Goal: Task Accomplishment & Management: Manage account settings

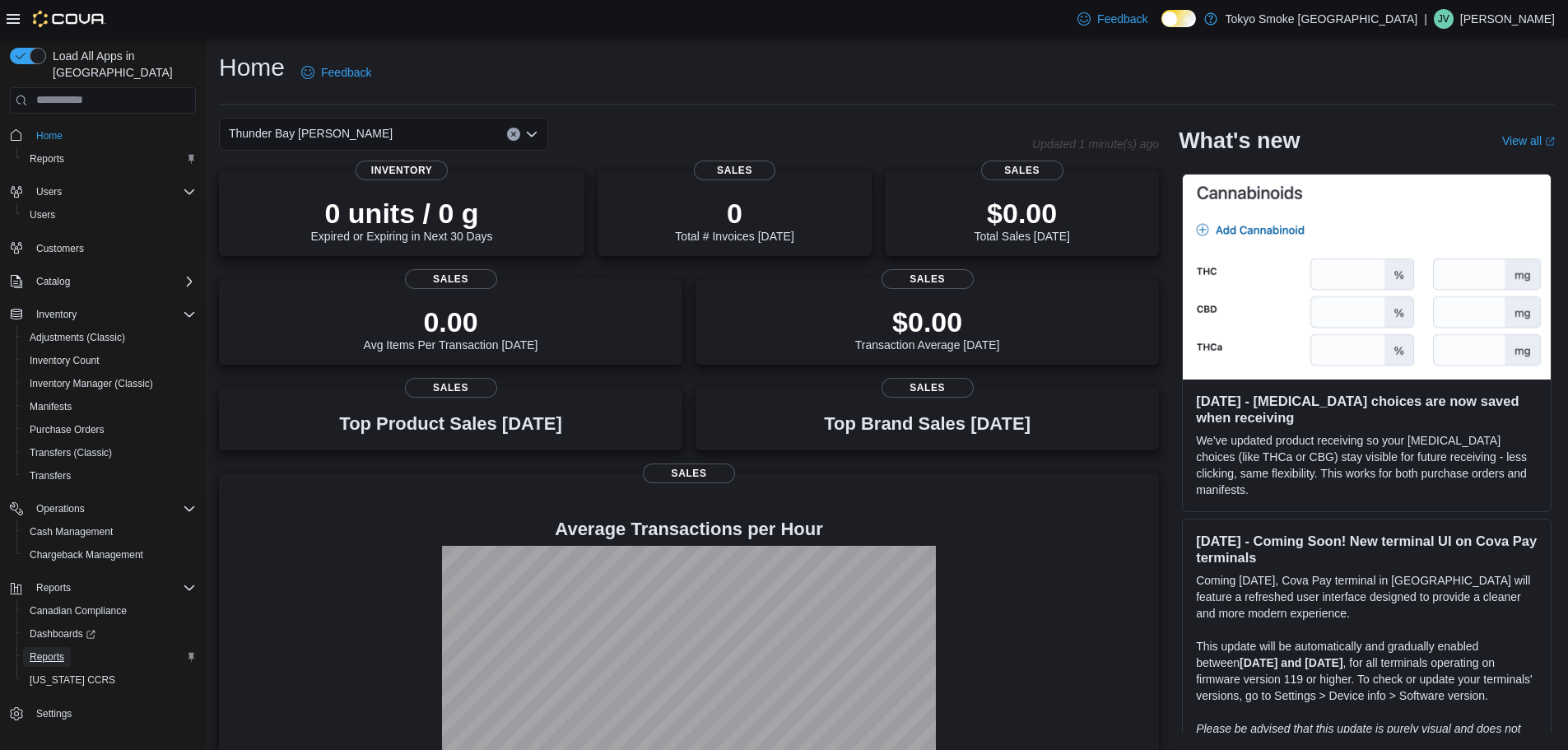
drag, startPoint x: 51, startPoint y: 639, endPoint x: 204, endPoint y: 557, distance: 173.6
click at [51, 651] on span "Reports" at bounding box center [46, 657] width 34 height 13
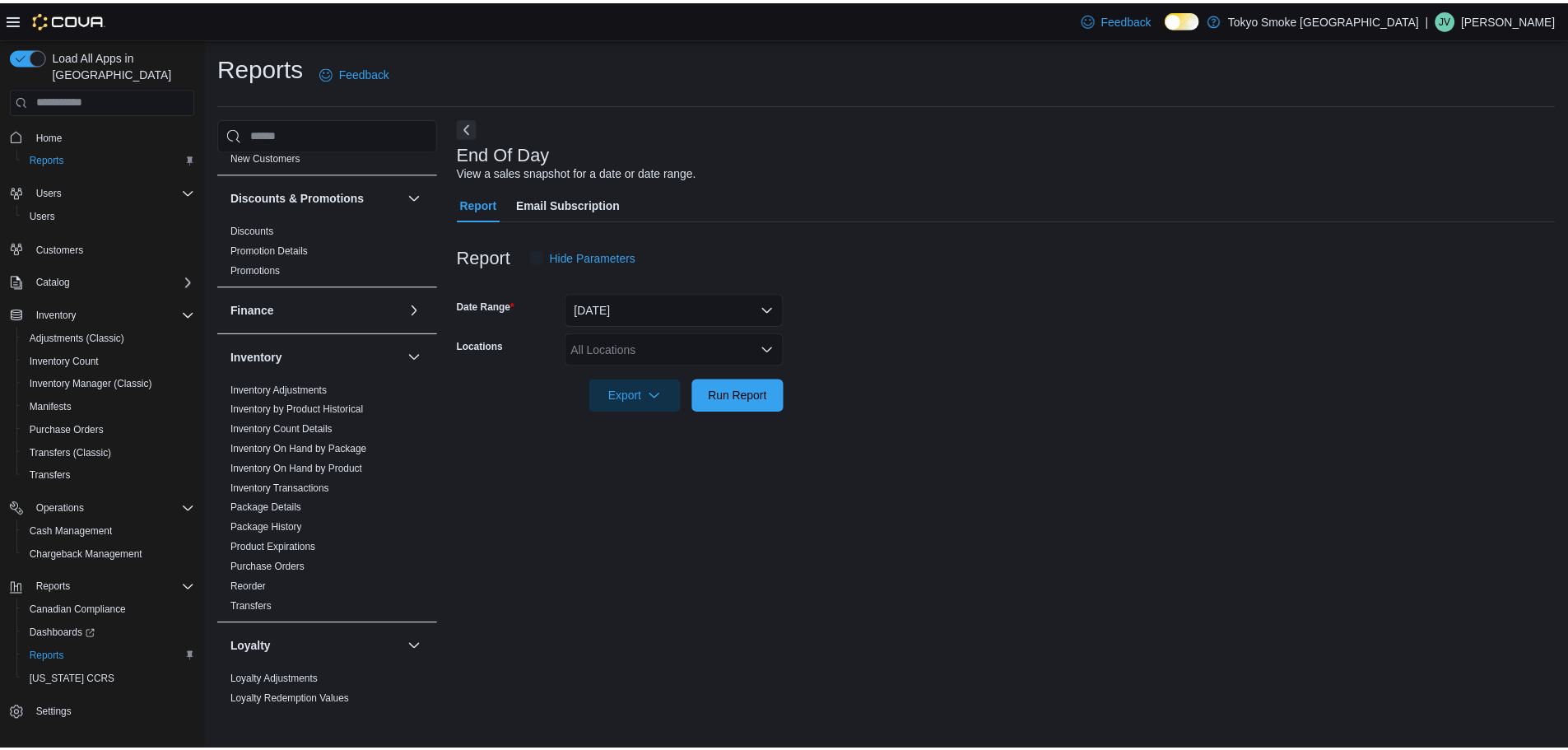
scroll to position [822, 0]
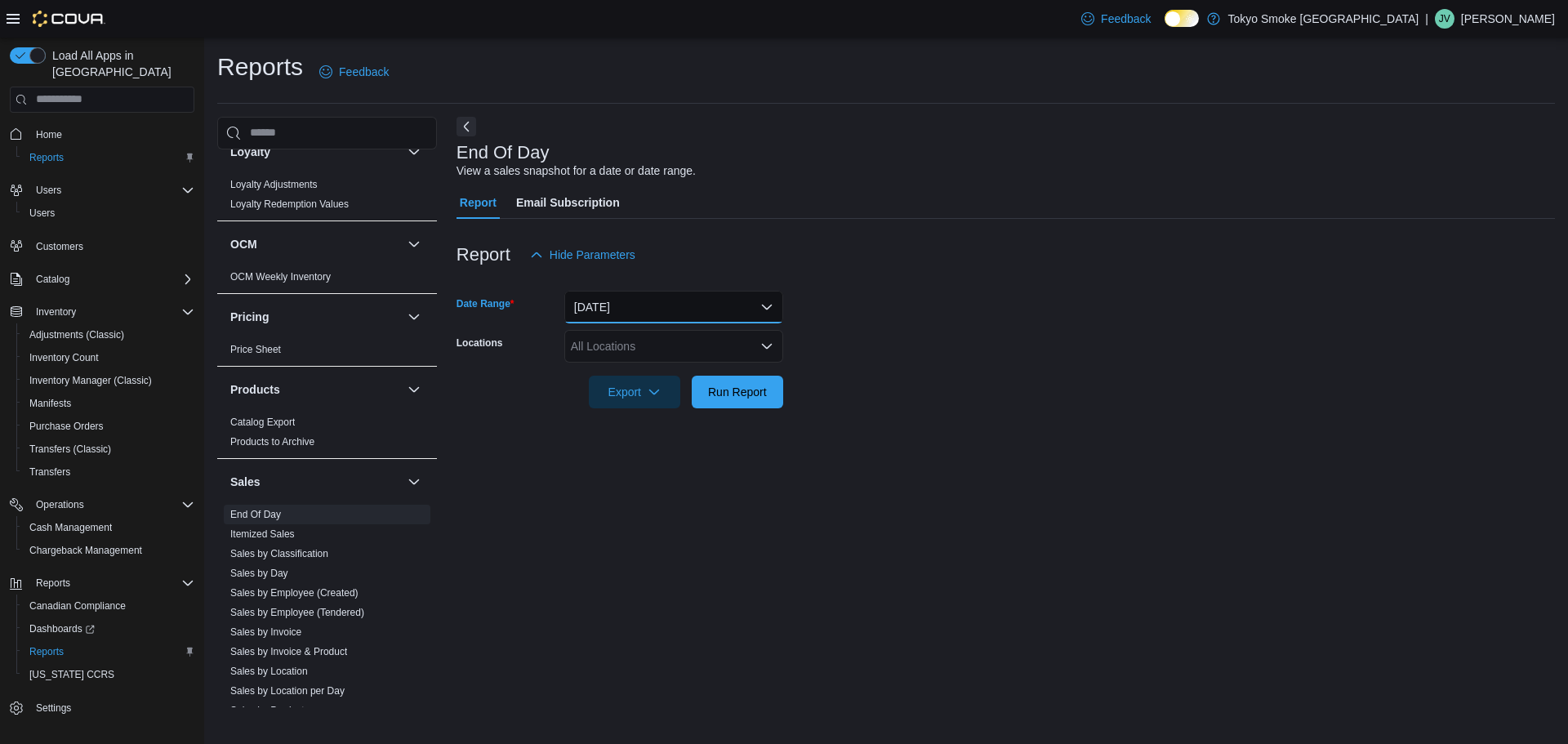
click at [695, 296] on button "[DATE]" at bounding box center [673, 306] width 219 height 32
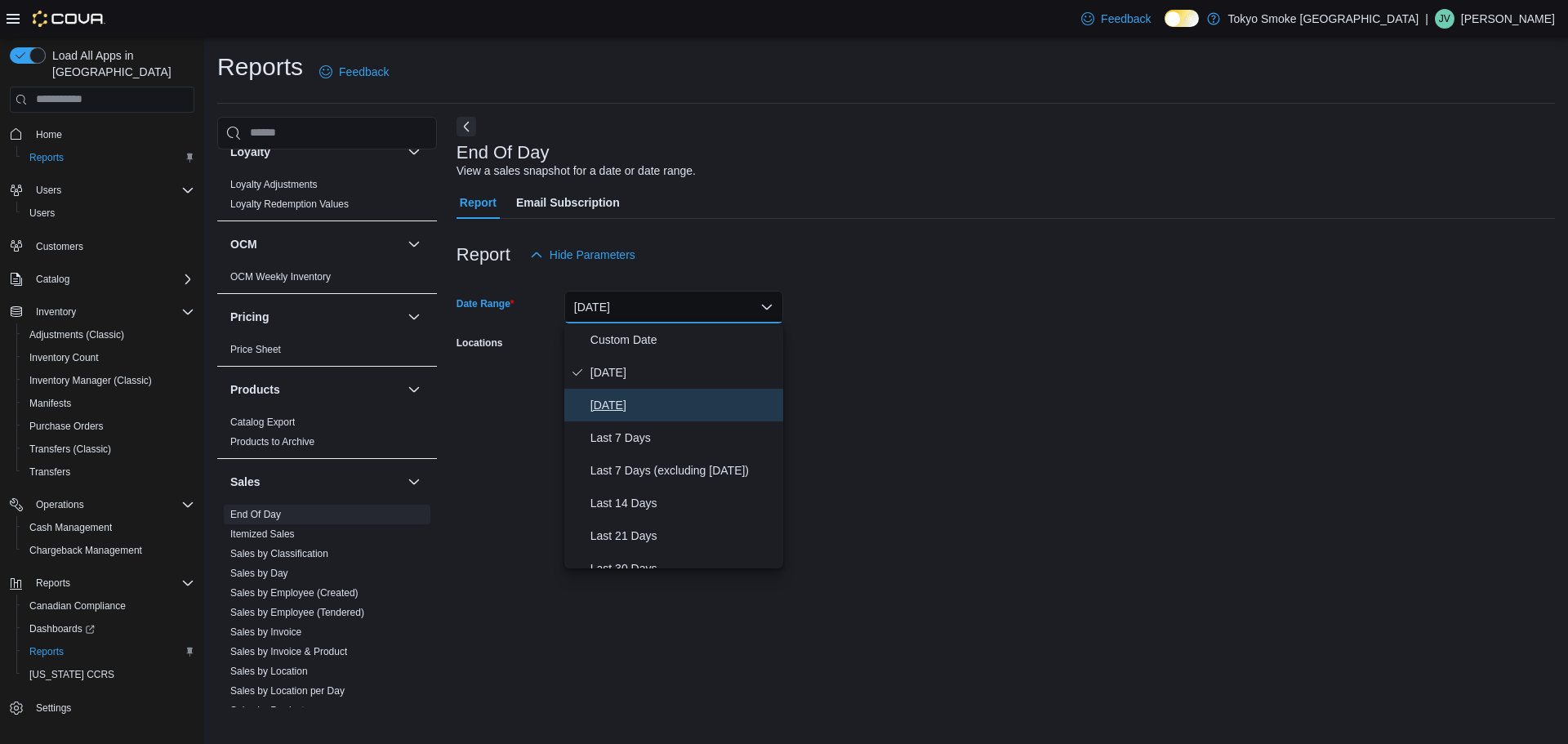
click at [604, 401] on span "[DATE]" at bounding box center [683, 405] width 186 height 19
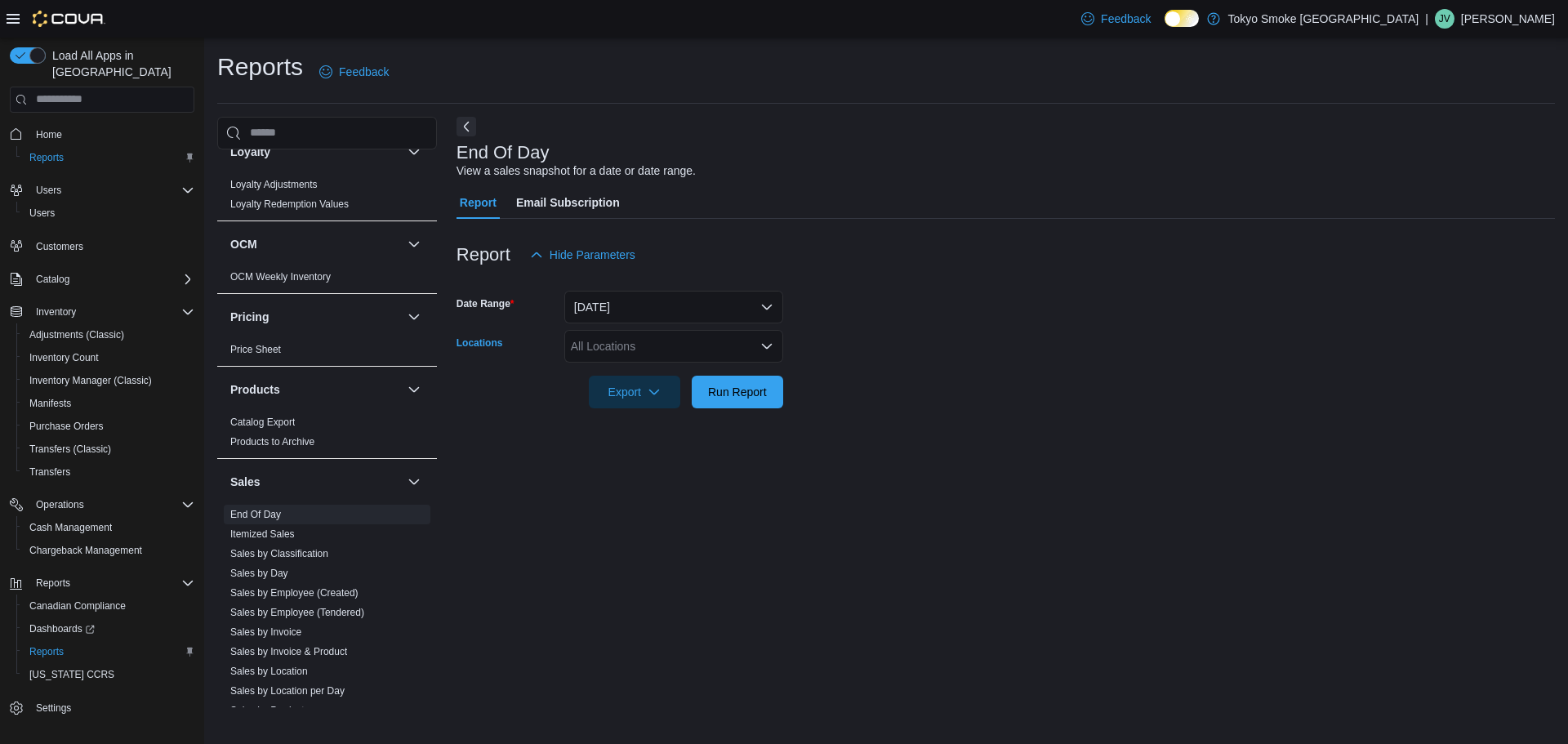
click at [644, 349] on div "All Locations" at bounding box center [673, 346] width 219 height 32
type input "***"
click at [638, 366] on span "Thunder Bay [PERSON_NAME]" at bounding box center [689, 374] width 162 height 17
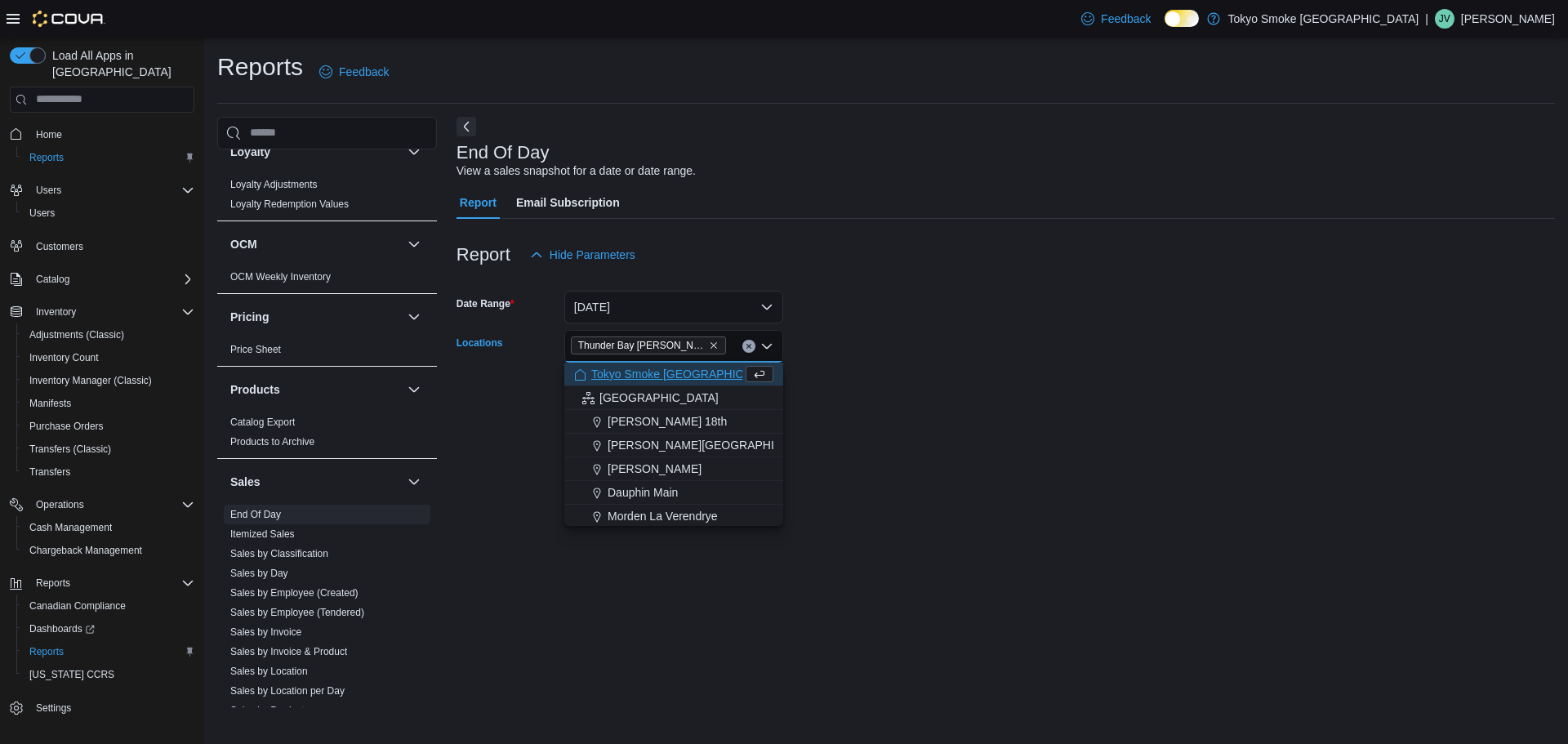
drag, startPoint x: 849, startPoint y: 358, endPoint x: 783, endPoint y: 382, distance: 70.2
click at [849, 357] on form "Date Range [DATE] Locations [GEOGRAPHIC_DATA] [PERSON_NAME] Combo box. Selected…" at bounding box center [1005, 339] width 1099 height 137
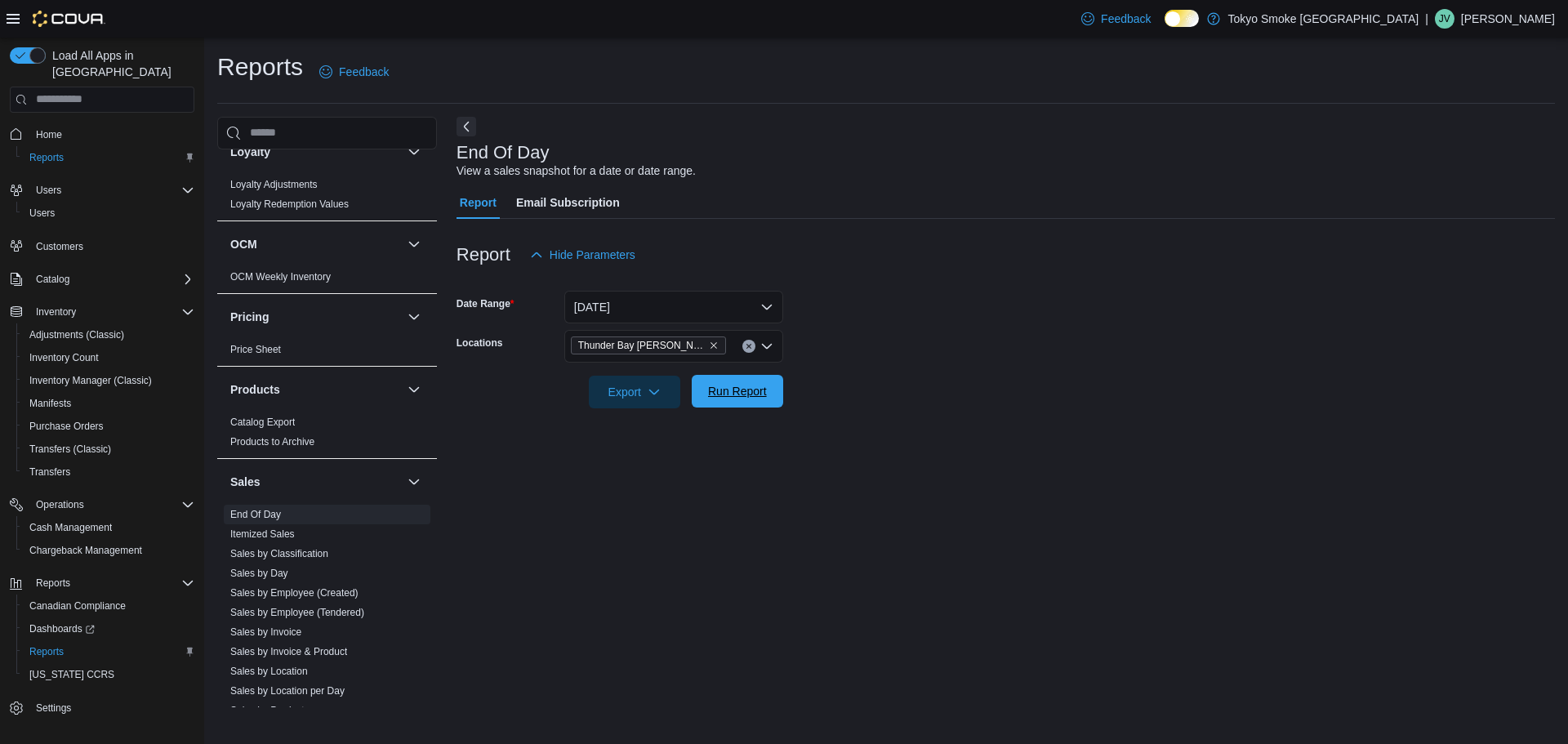
click at [717, 397] on span "Run Report" at bounding box center [738, 391] width 59 height 17
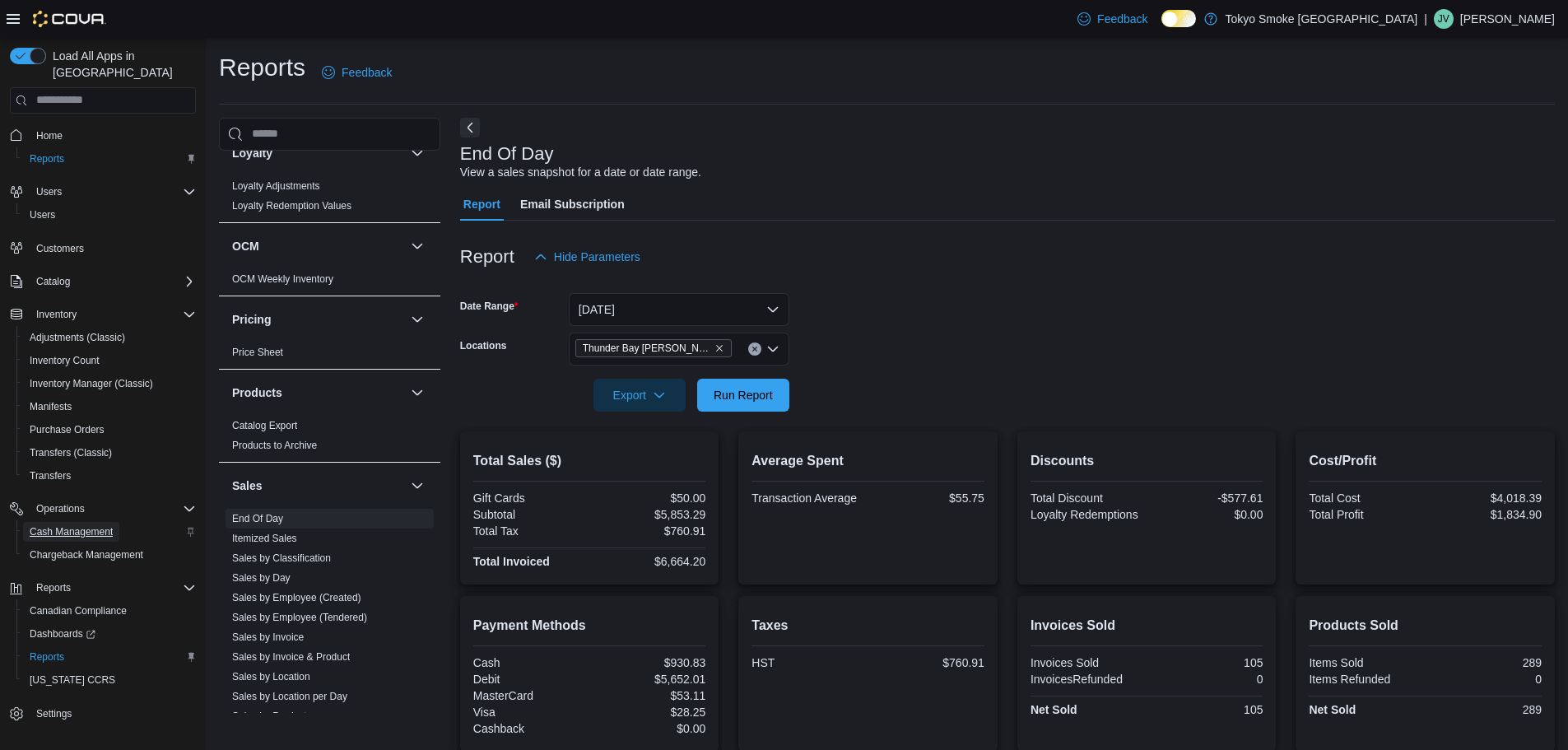
click at [67, 525] on span "Cash Management" at bounding box center [71, 532] width 83 height 13
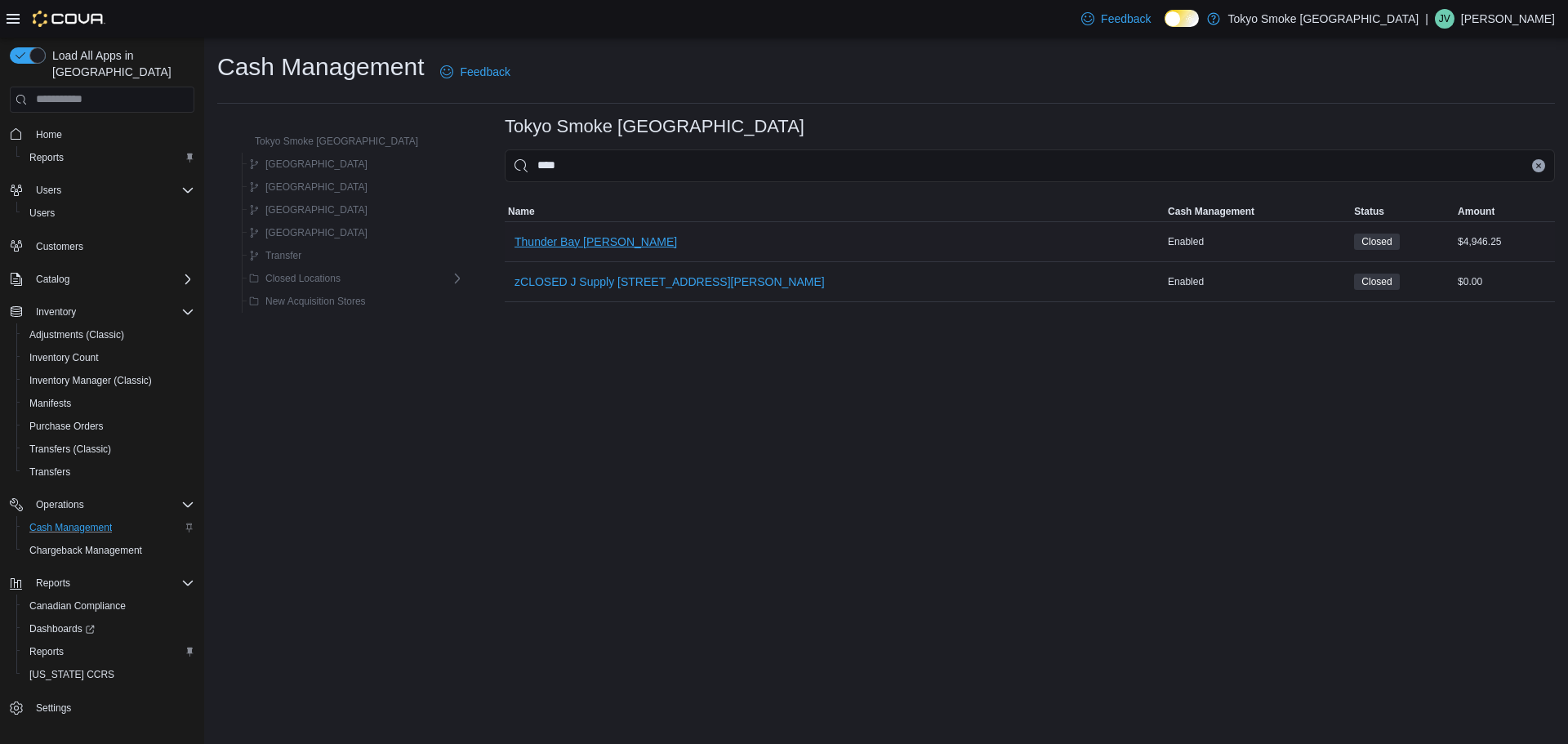
type input "****"
click at [515, 235] on span "Thunder Bay [PERSON_NAME]" at bounding box center [596, 242] width 162 height 17
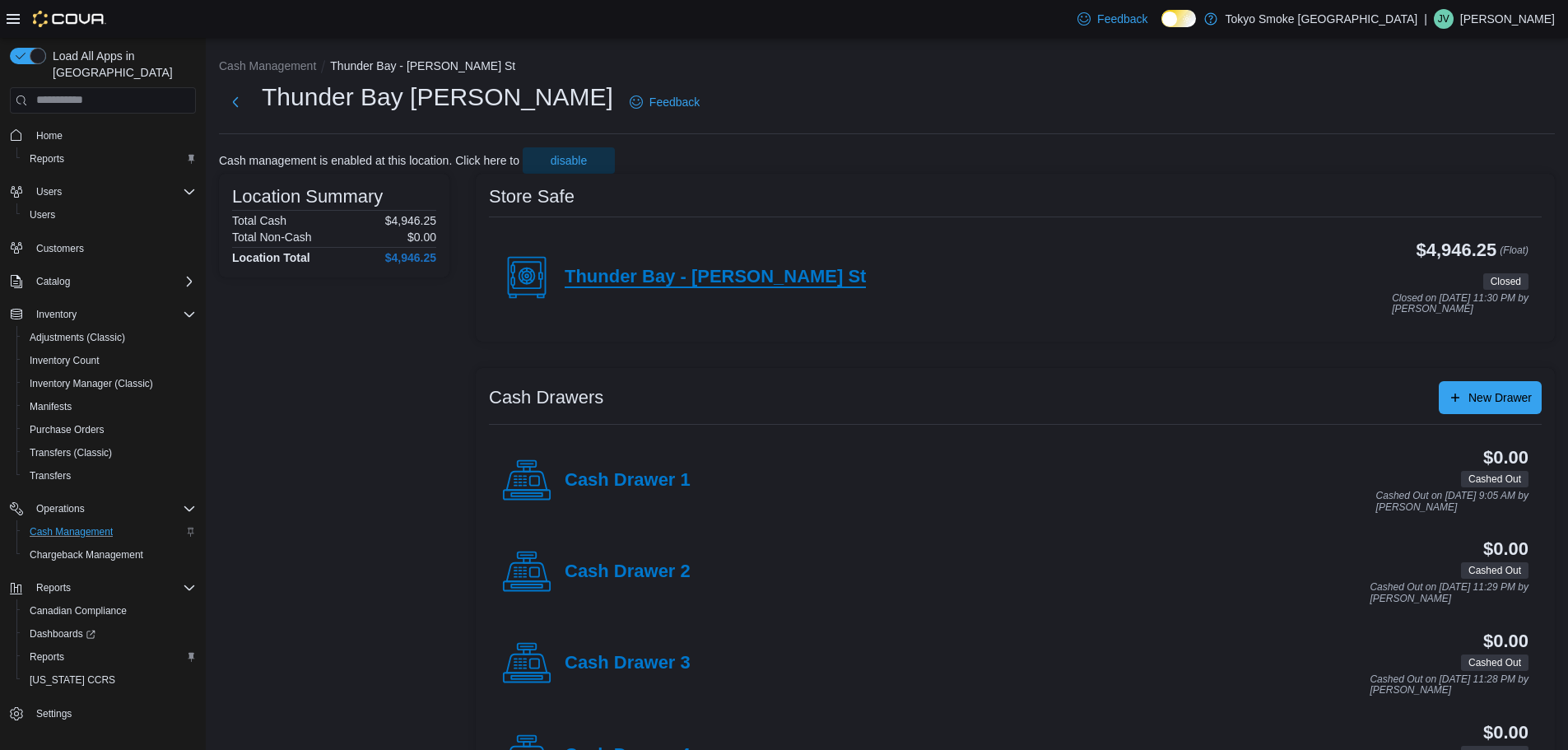
click at [689, 275] on h4 "Thunder Bay - [PERSON_NAME] St" at bounding box center [715, 277] width 301 height 21
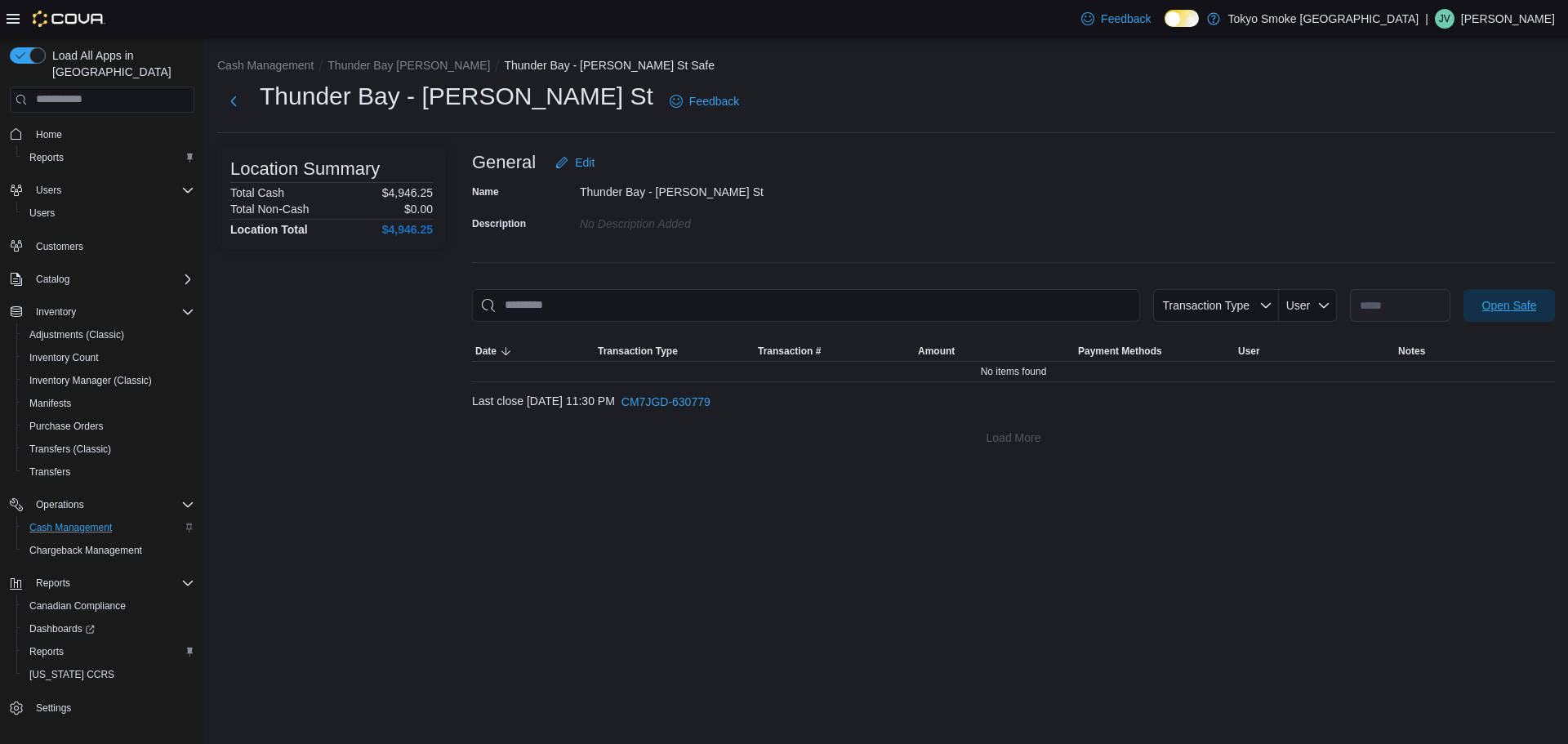
click at [1518, 310] on span "Open Safe" at bounding box center [1509, 305] width 54 height 17
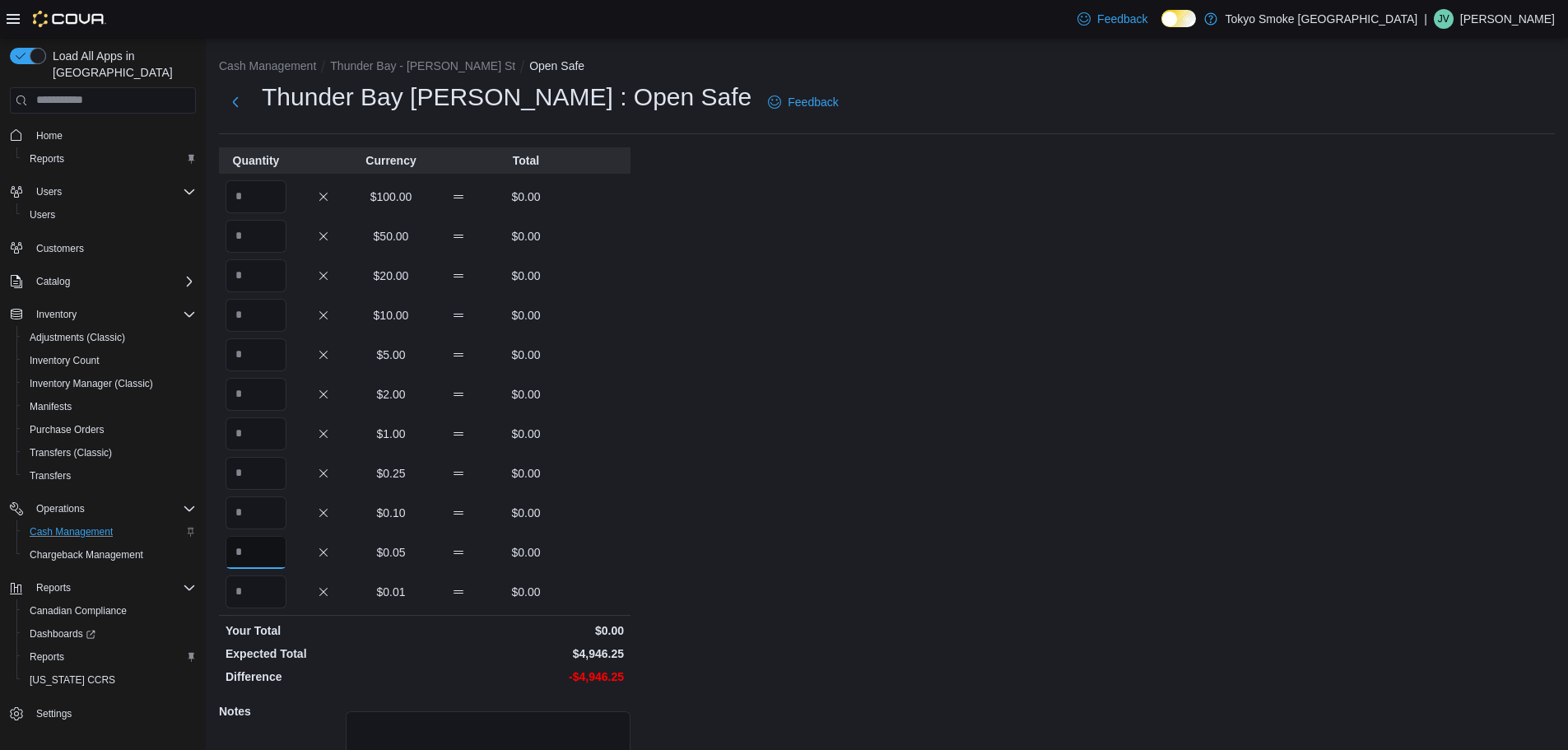
click at [262, 544] on input "Quantity" at bounding box center [257, 551] width 61 height 33
type input "***"
click at [255, 506] on input "Quantity" at bounding box center [257, 512] width 61 height 33
type input "***"
click at [270, 480] on input "Quantity" at bounding box center [257, 472] width 61 height 33
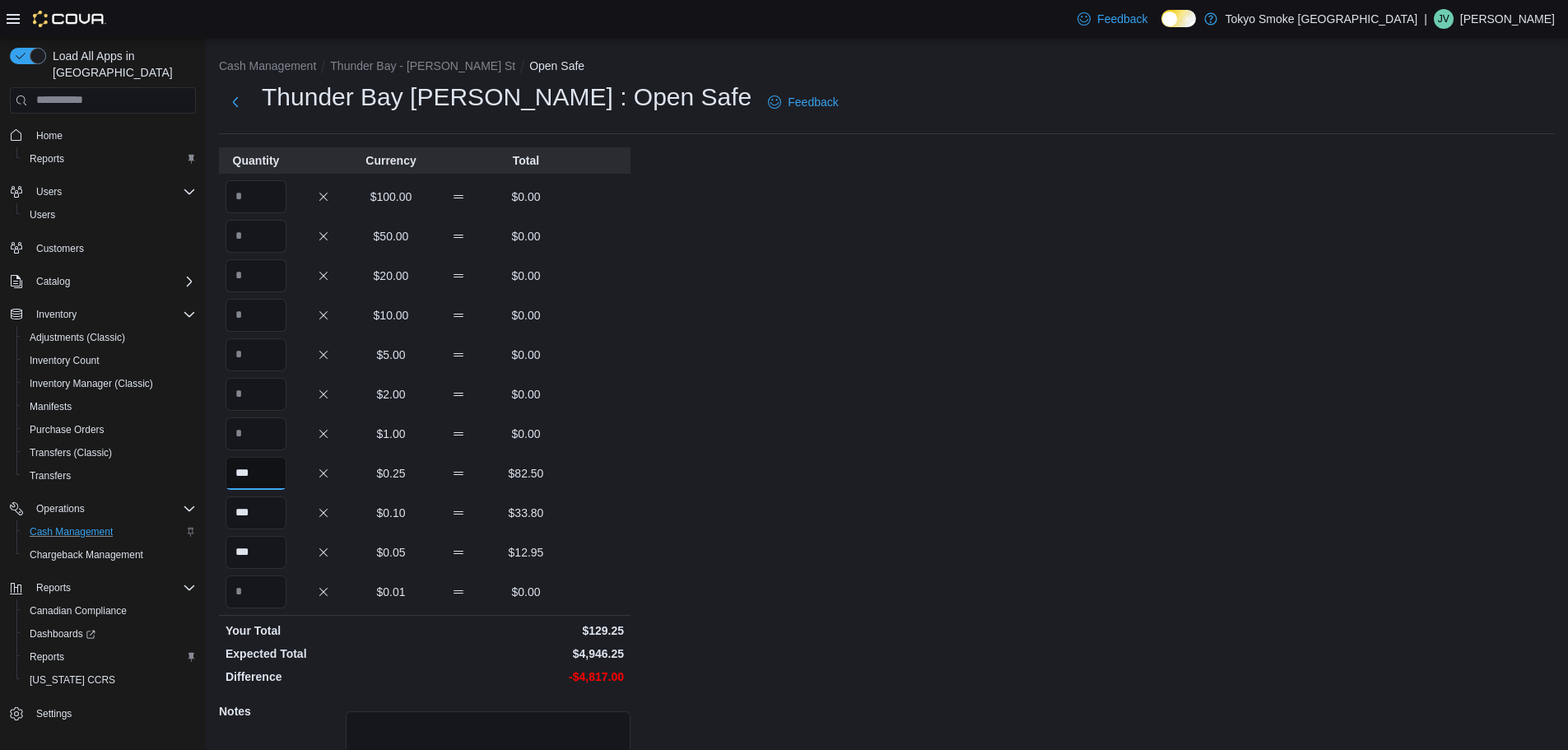
type input "***"
click at [258, 438] on input "Quantity" at bounding box center [257, 433] width 61 height 33
type input "***"
click at [270, 390] on input "Quantity" at bounding box center [257, 393] width 61 height 33
type input "*"
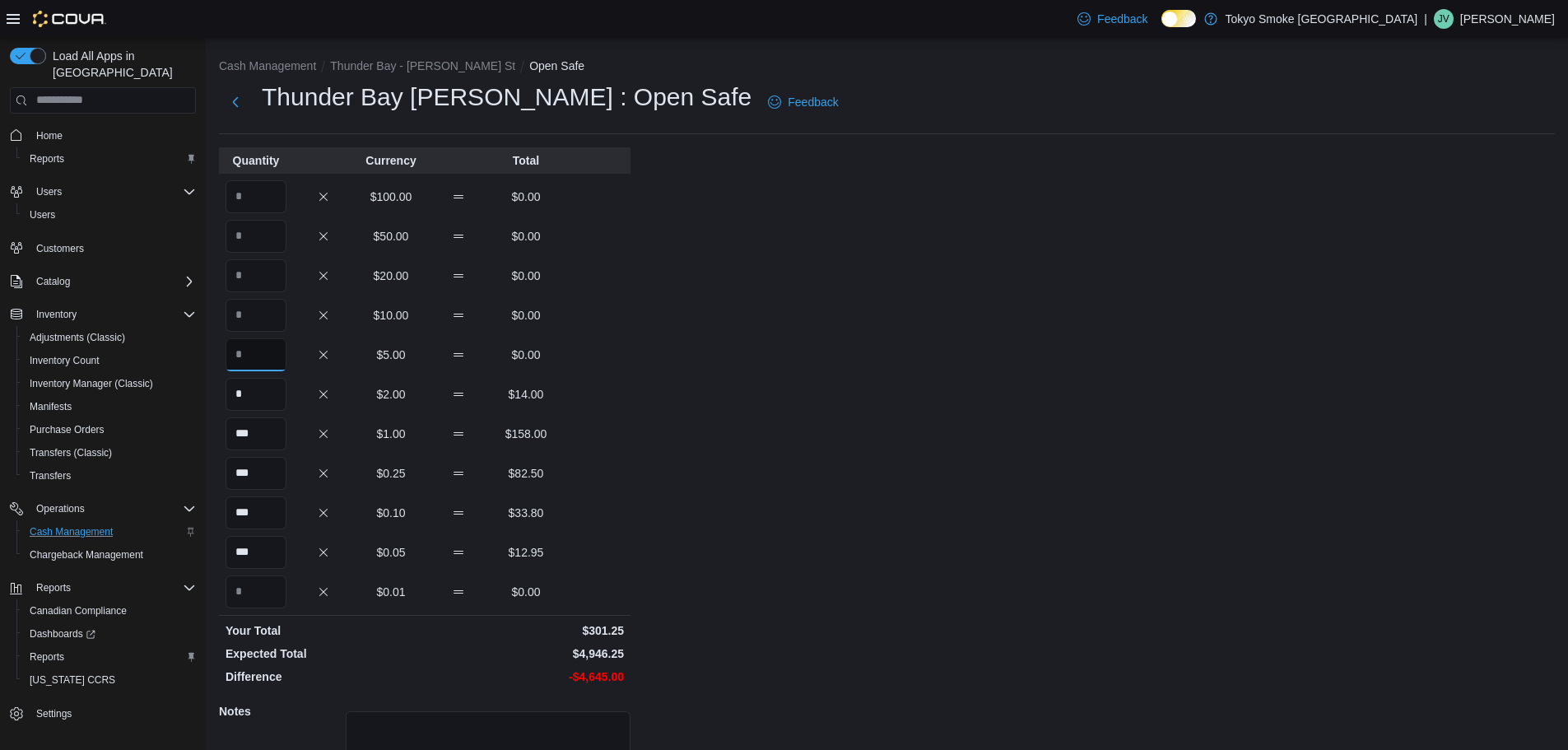
click at [261, 350] on input "Quantity" at bounding box center [257, 354] width 61 height 33
type input "**"
click at [275, 319] on input "Quantity" at bounding box center [257, 314] width 61 height 33
type input "*"
click at [262, 265] on input "Quantity" at bounding box center [257, 275] width 61 height 33
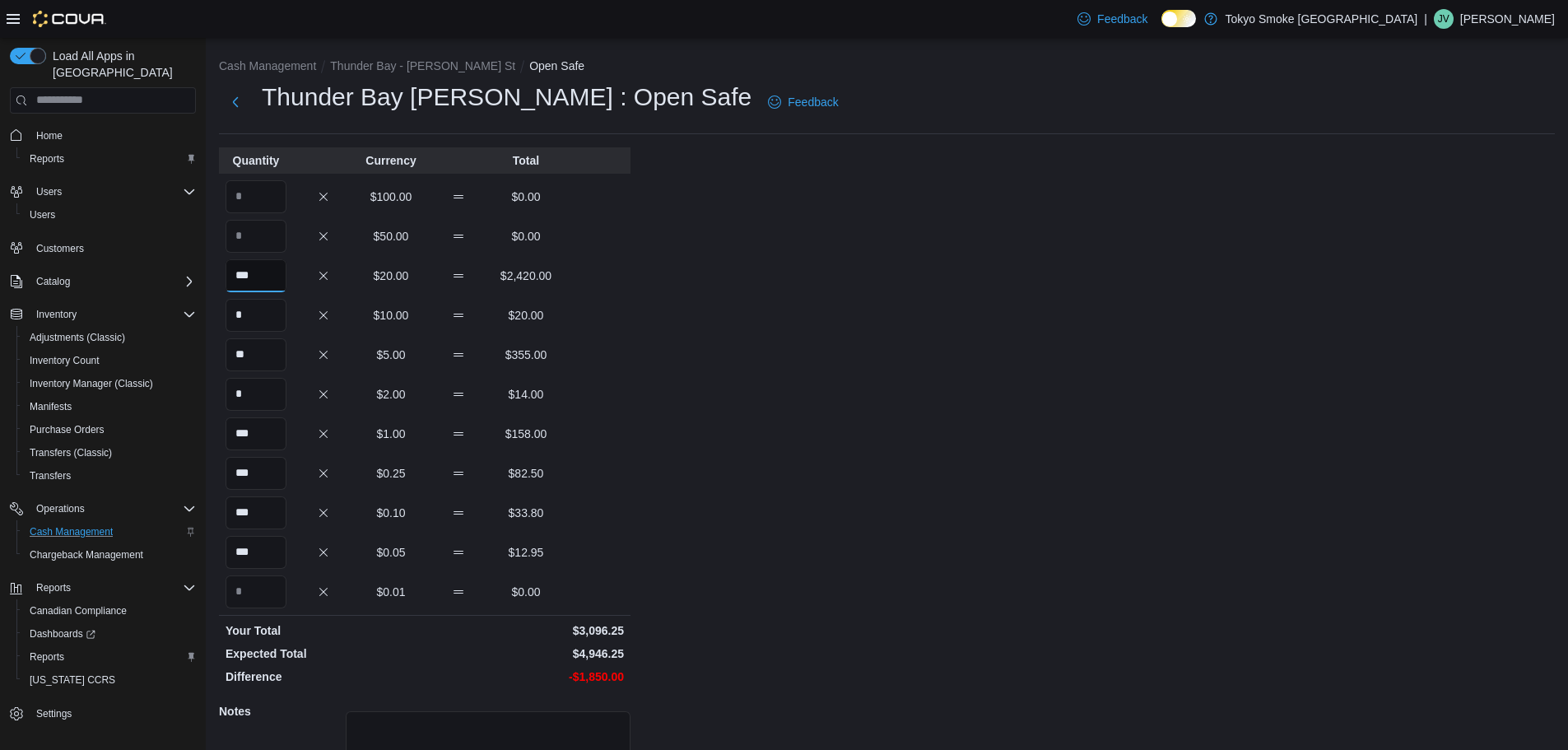
type input "***"
click at [259, 241] on input "Quantity" at bounding box center [257, 235] width 61 height 33
type input "**"
click at [258, 206] on input "Quantity" at bounding box center [257, 196] width 61 height 33
type input "*"
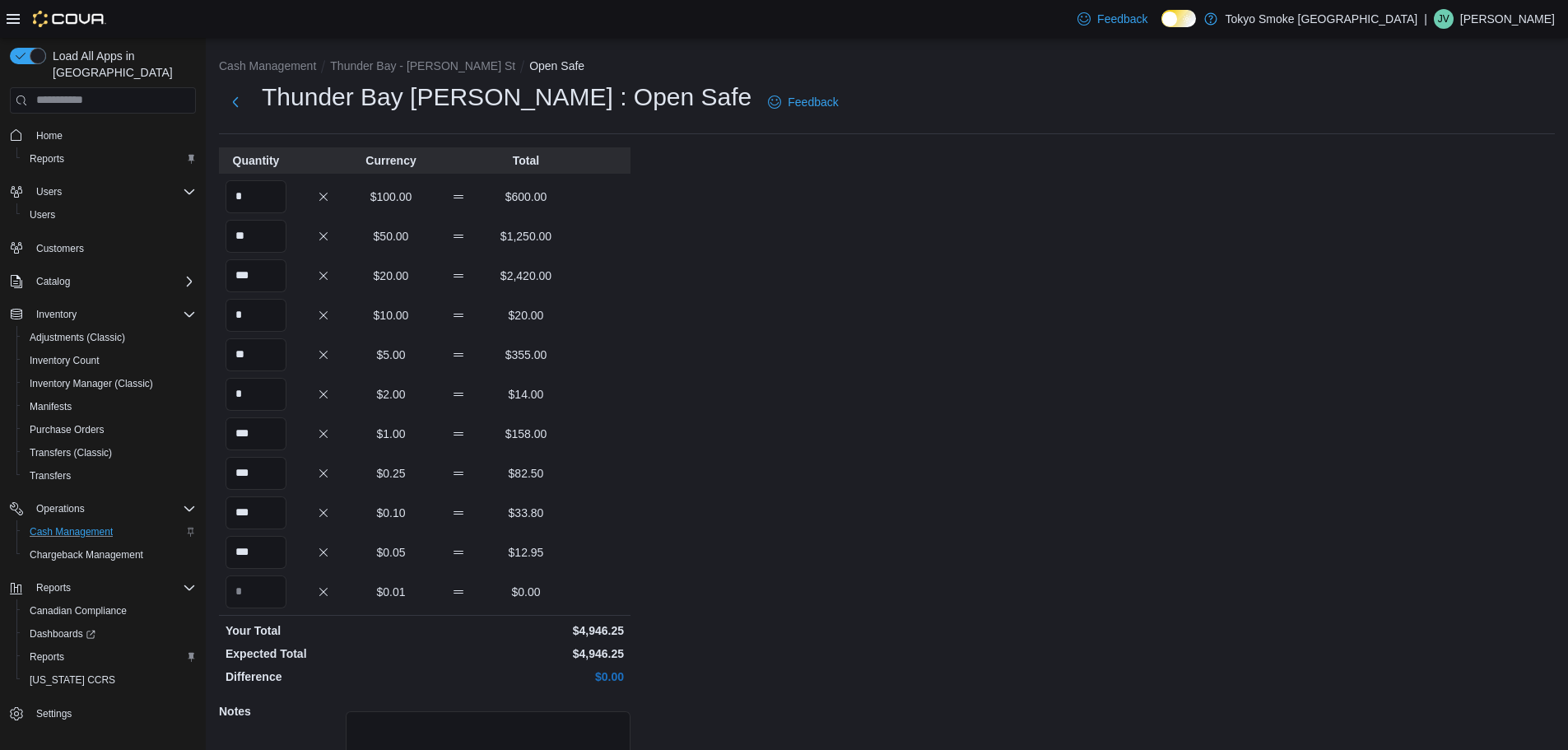
click at [820, 249] on div "Cash Management Thunder Bay - [PERSON_NAME] St Open Safe Thunder Bay [PERSON_NA…" at bounding box center [886, 467] width 1362 height 859
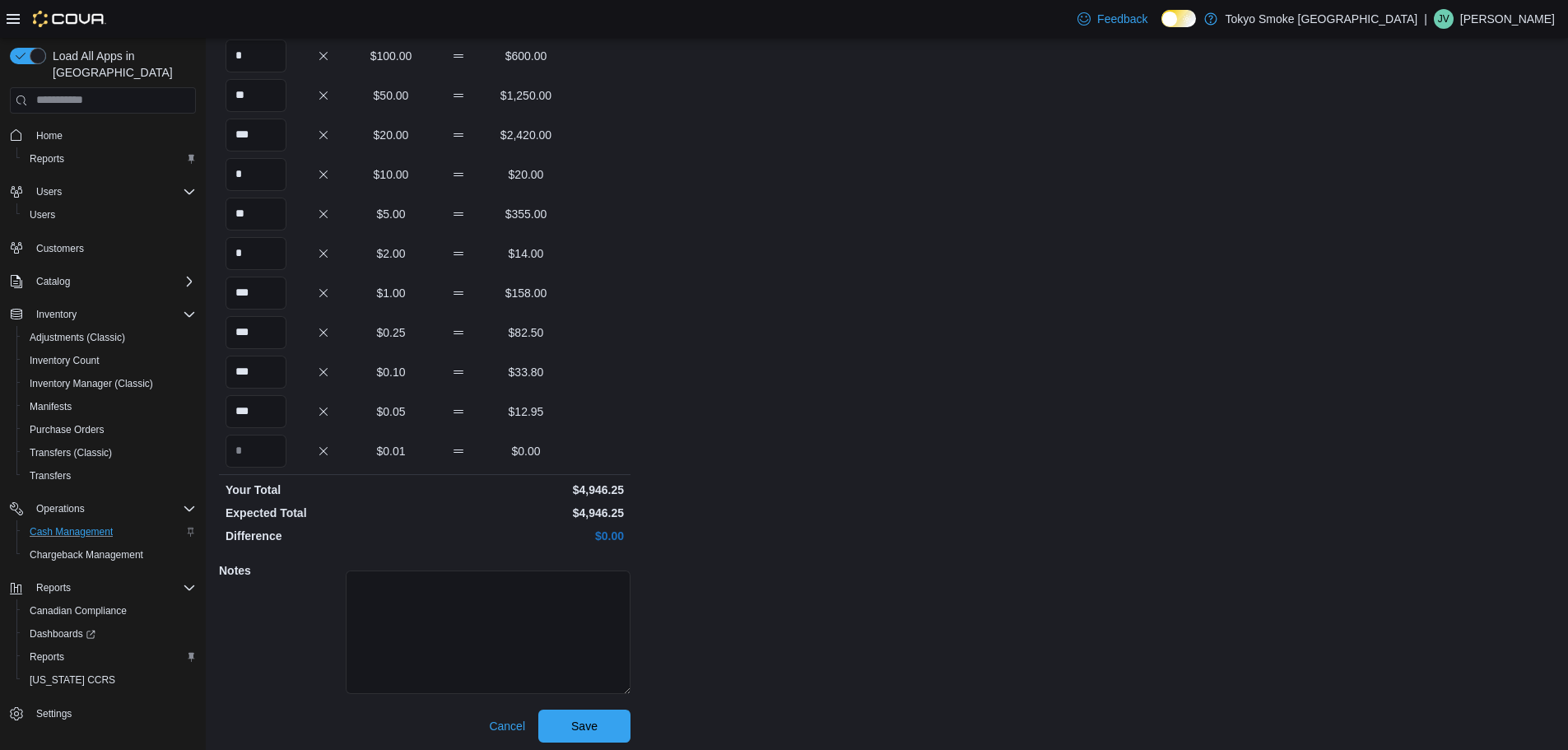
scroll to position [147, 0]
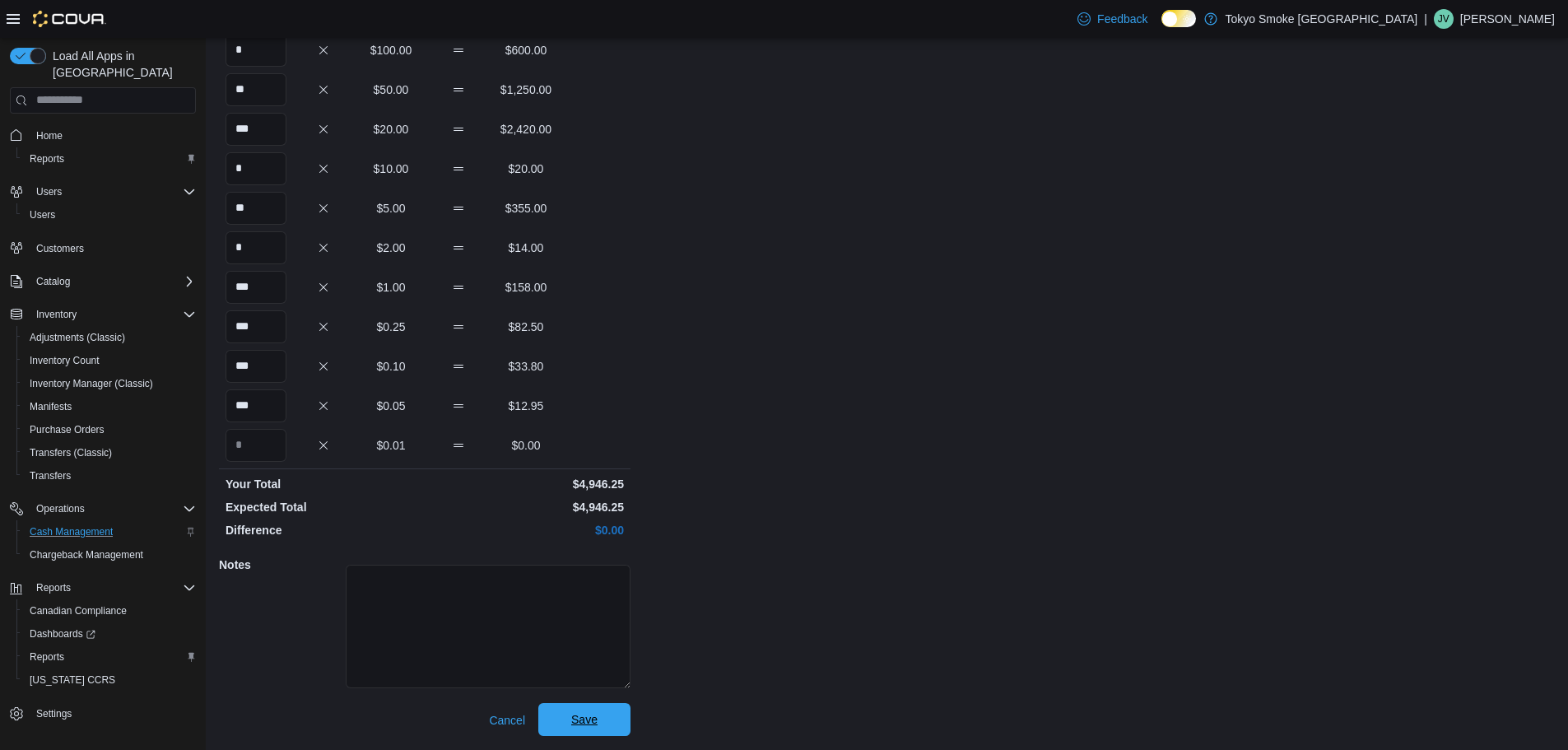
click at [607, 727] on span "Save" at bounding box center [585, 718] width 72 height 33
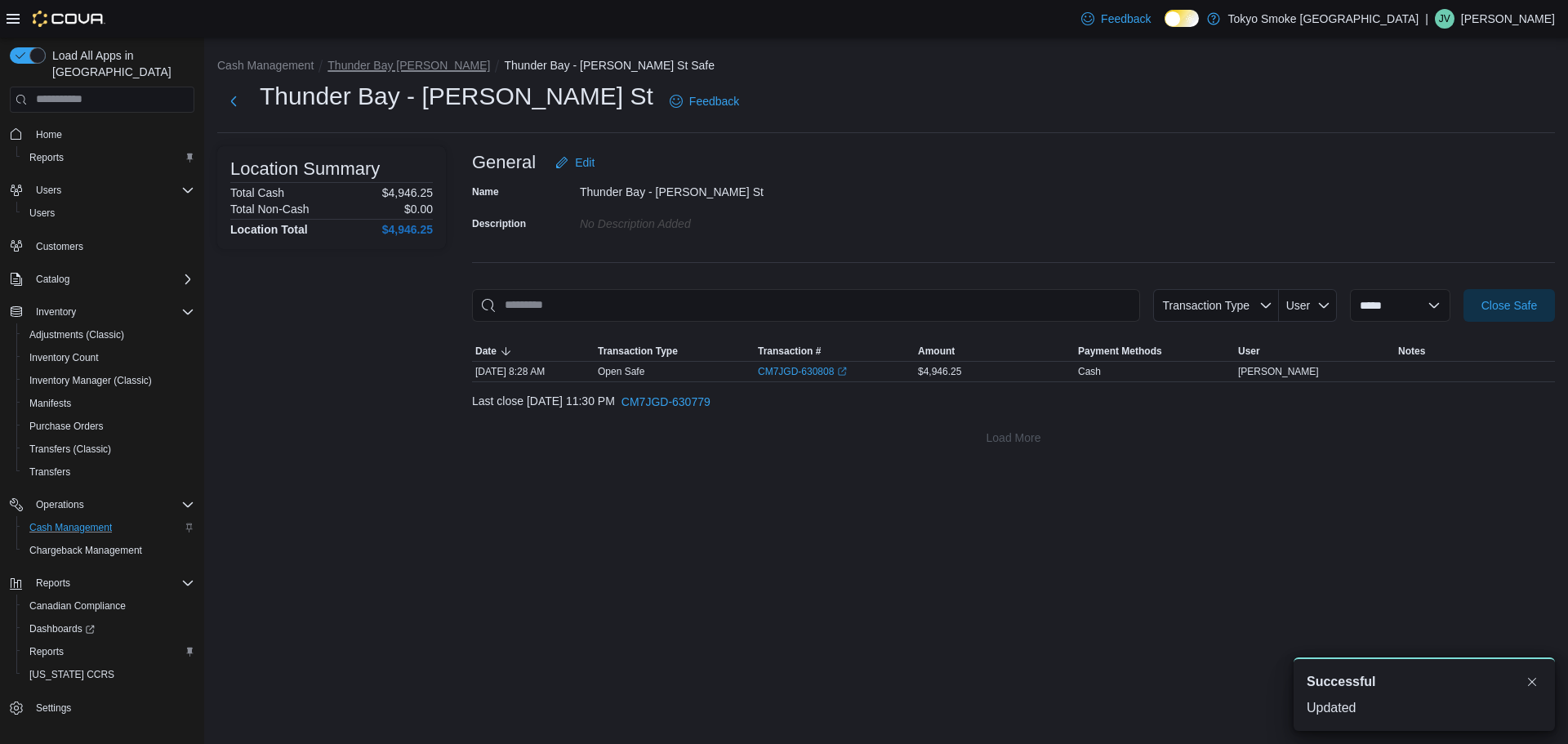
click at [401, 61] on button "Thunder Bay [PERSON_NAME]" at bounding box center [409, 65] width 162 height 13
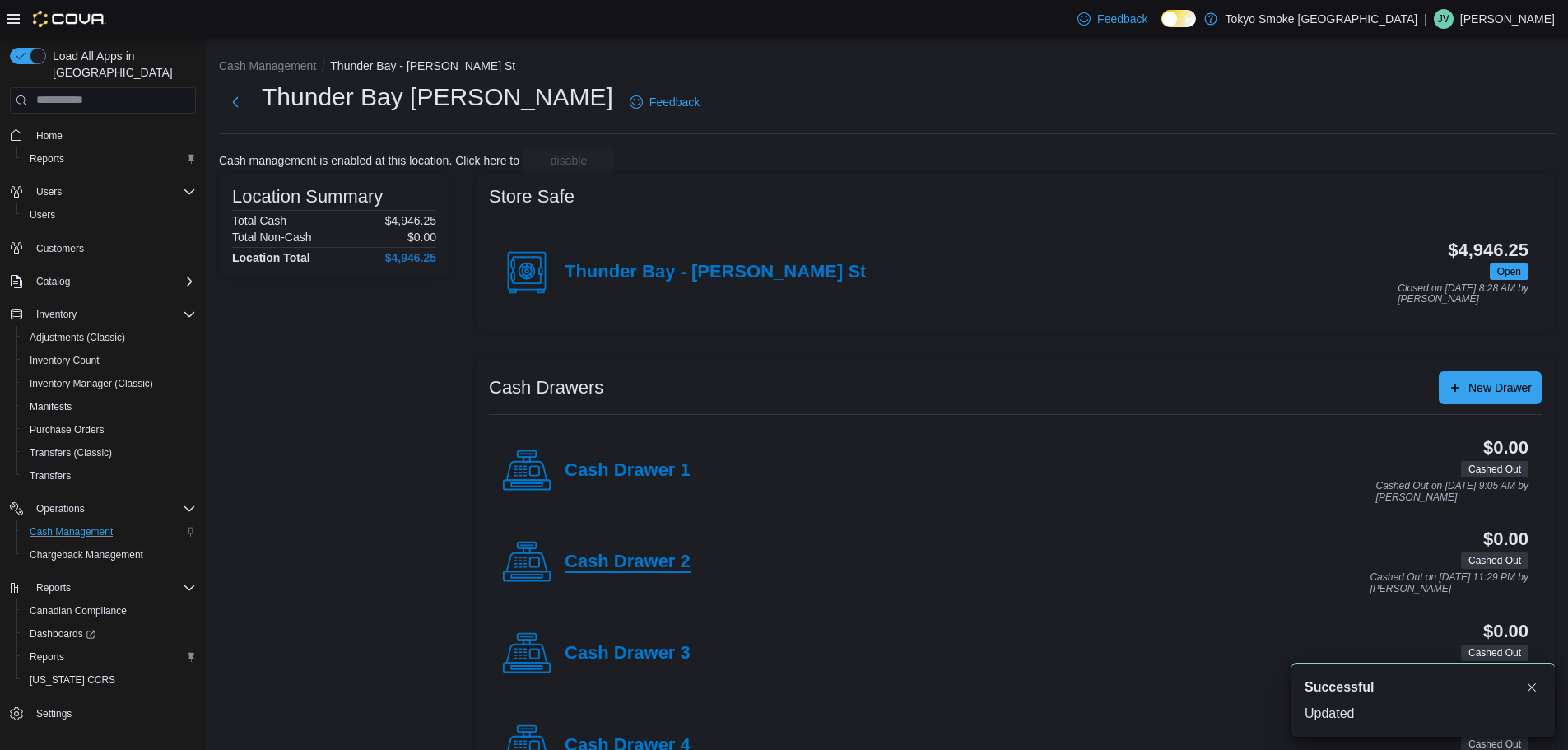
click at [637, 558] on h4 "Cash Drawer 2" at bounding box center [626, 561] width 125 height 21
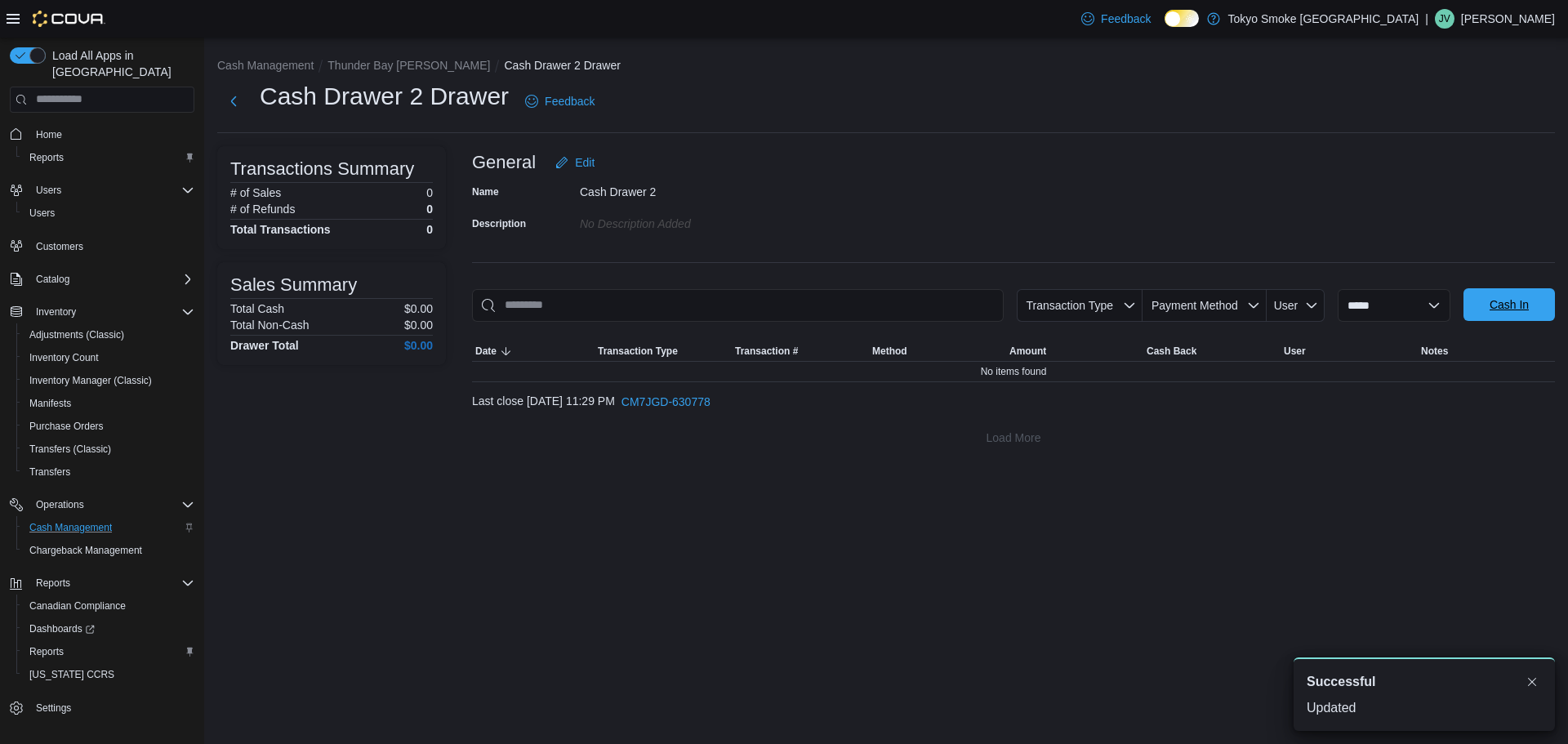
click at [1485, 291] on span "Cash In" at bounding box center [1509, 304] width 72 height 32
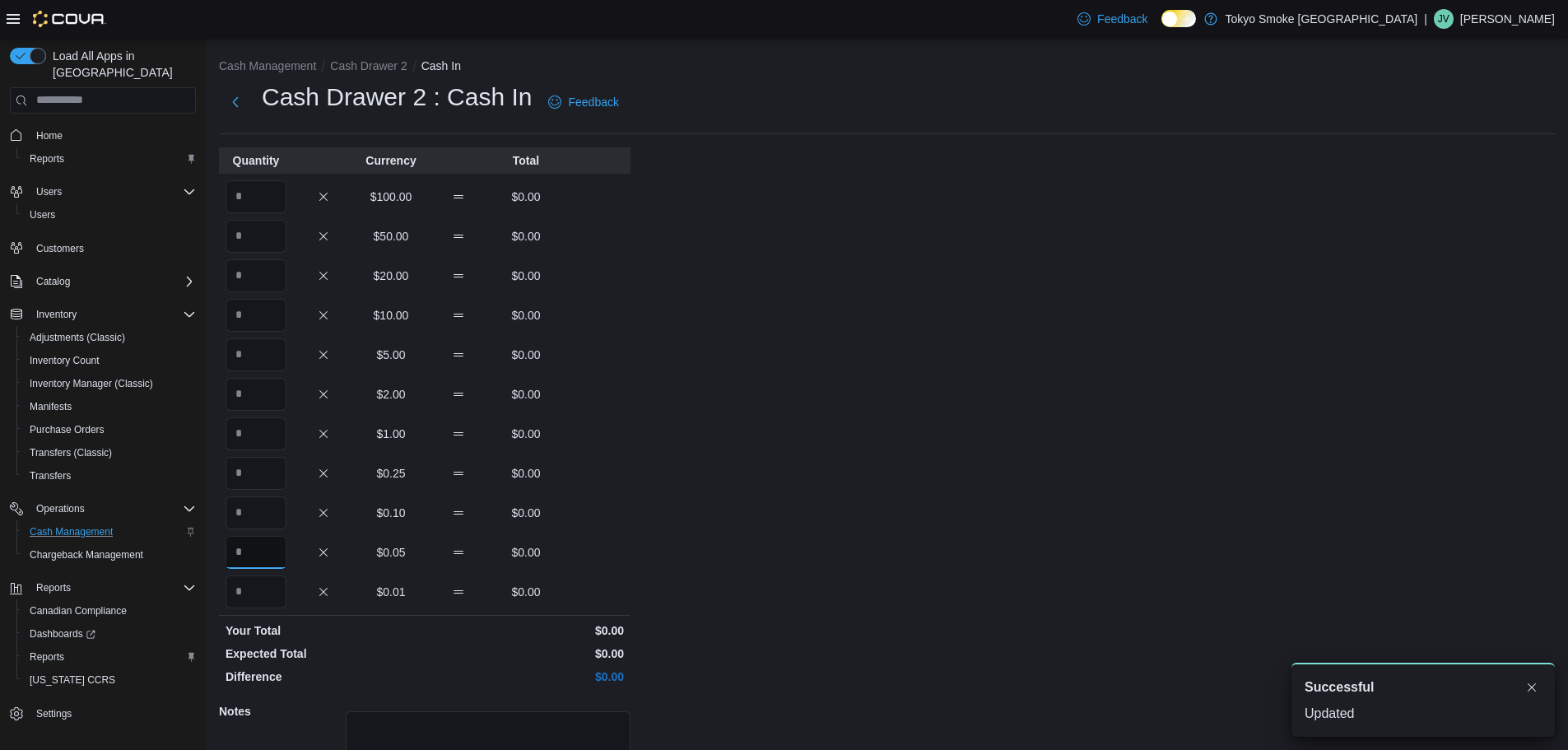
click at [268, 543] on input "Quantity" at bounding box center [257, 551] width 61 height 33
type input "**"
click at [265, 498] on input "Quantity" at bounding box center [257, 512] width 61 height 33
type input "**"
click at [261, 472] on input "Quantity" at bounding box center [257, 472] width 61 height 33
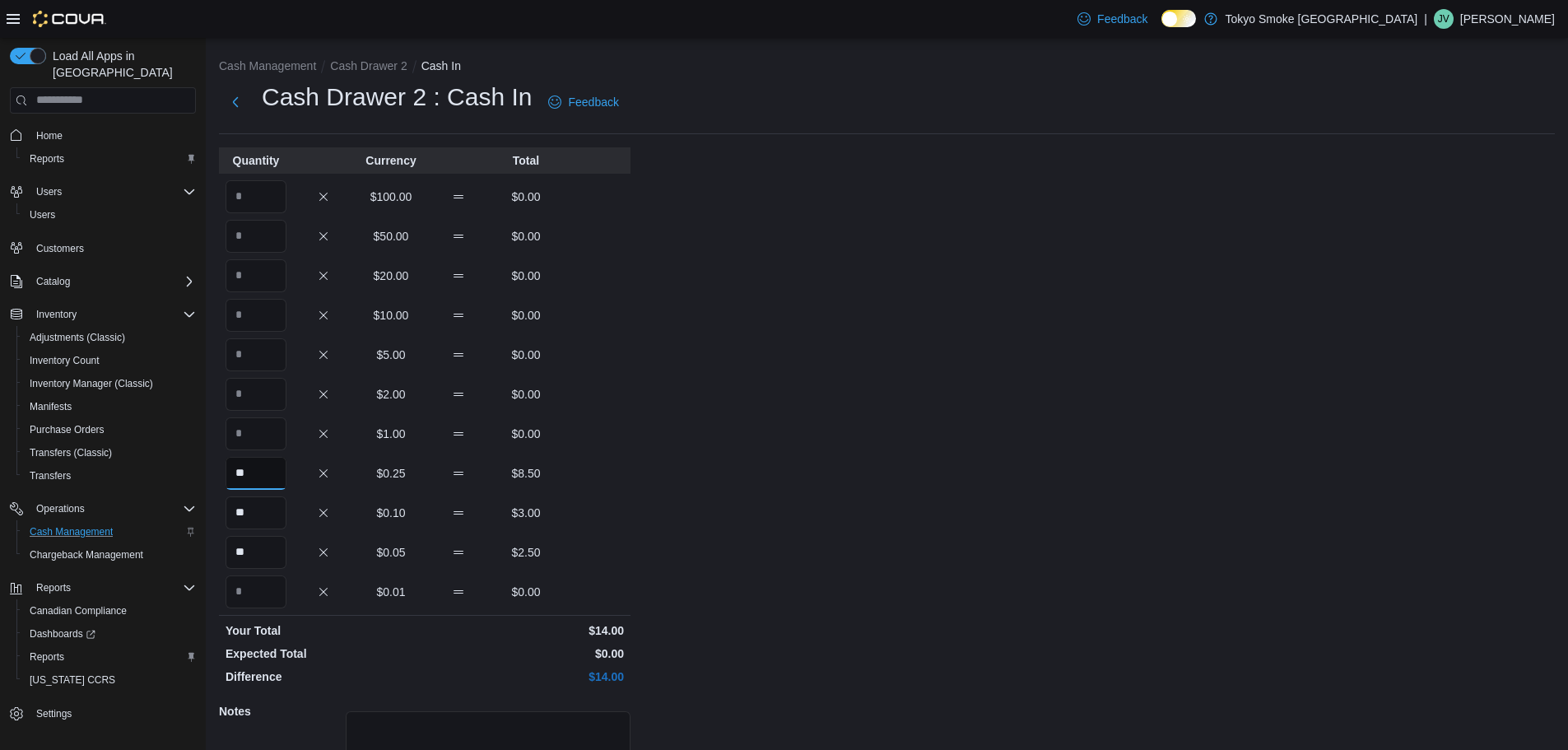
type input "**"
click at [255, 435] on input "Quantity" at bounding box center [257, 433] width 61 height 33
type input "**"
click at [257, 404] on input "Quantity" at bounding box center [257, 393] width 61 height 33
type input "*"
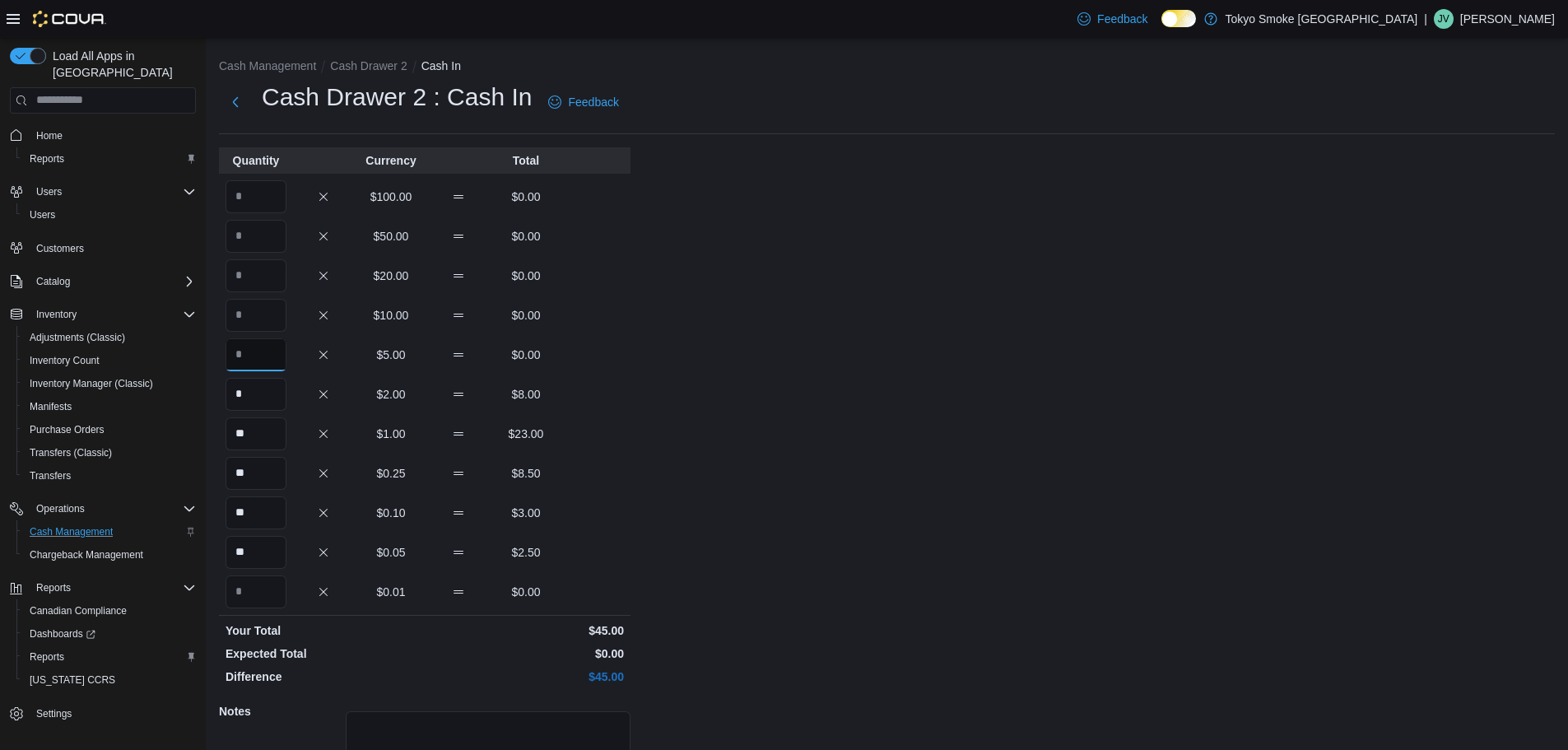
click at [270, 347] on input "Quantity" at bounding box center [257, 354] width 61 height 33
type input "**"
click at [657, 334] on div "Cash Management Cash Drawer 2 Cash In Cash Drawer 2 : Cash In Feedback Quantity…" at bounding box center [886, 467] width 1362 height 859
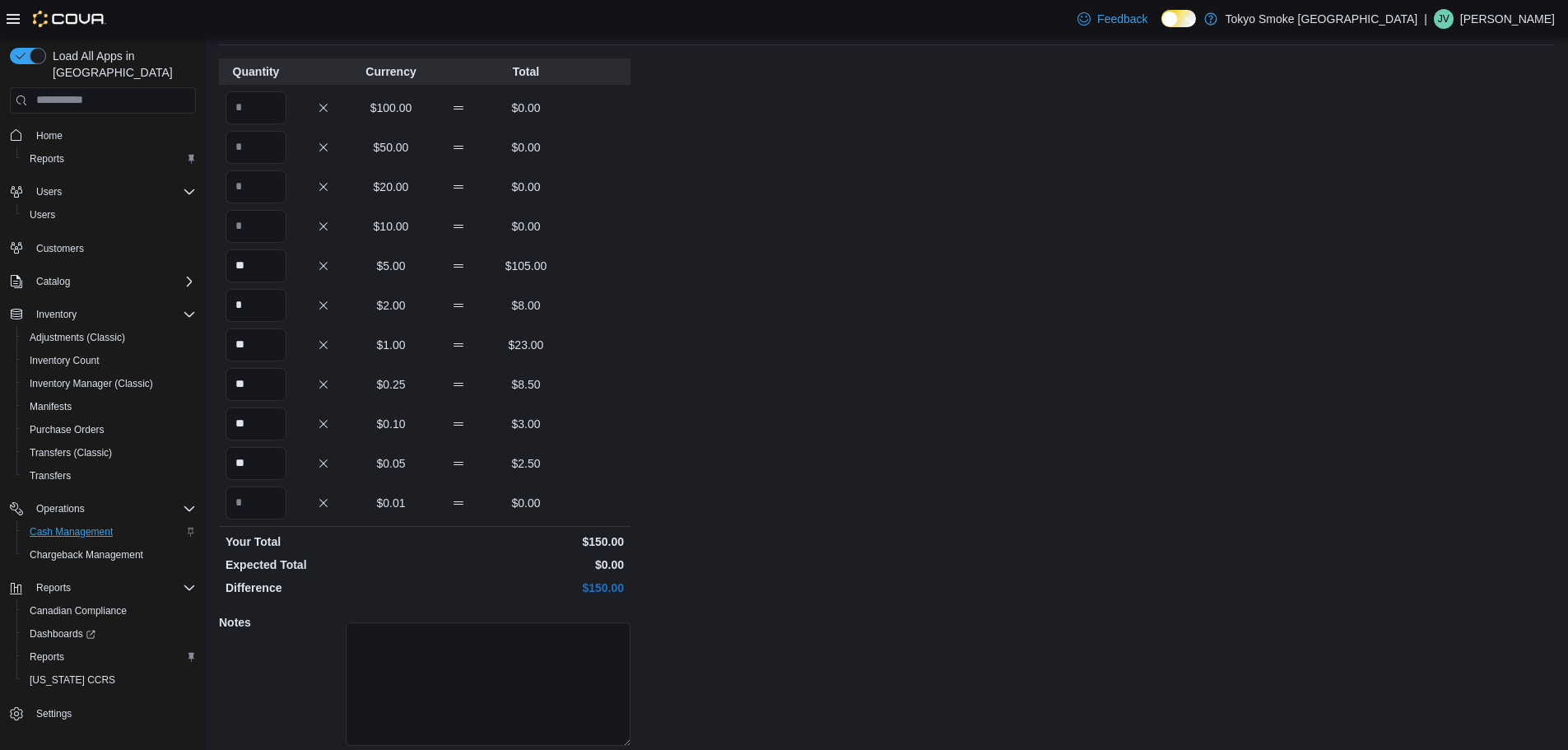
scroll to position [147, 0]
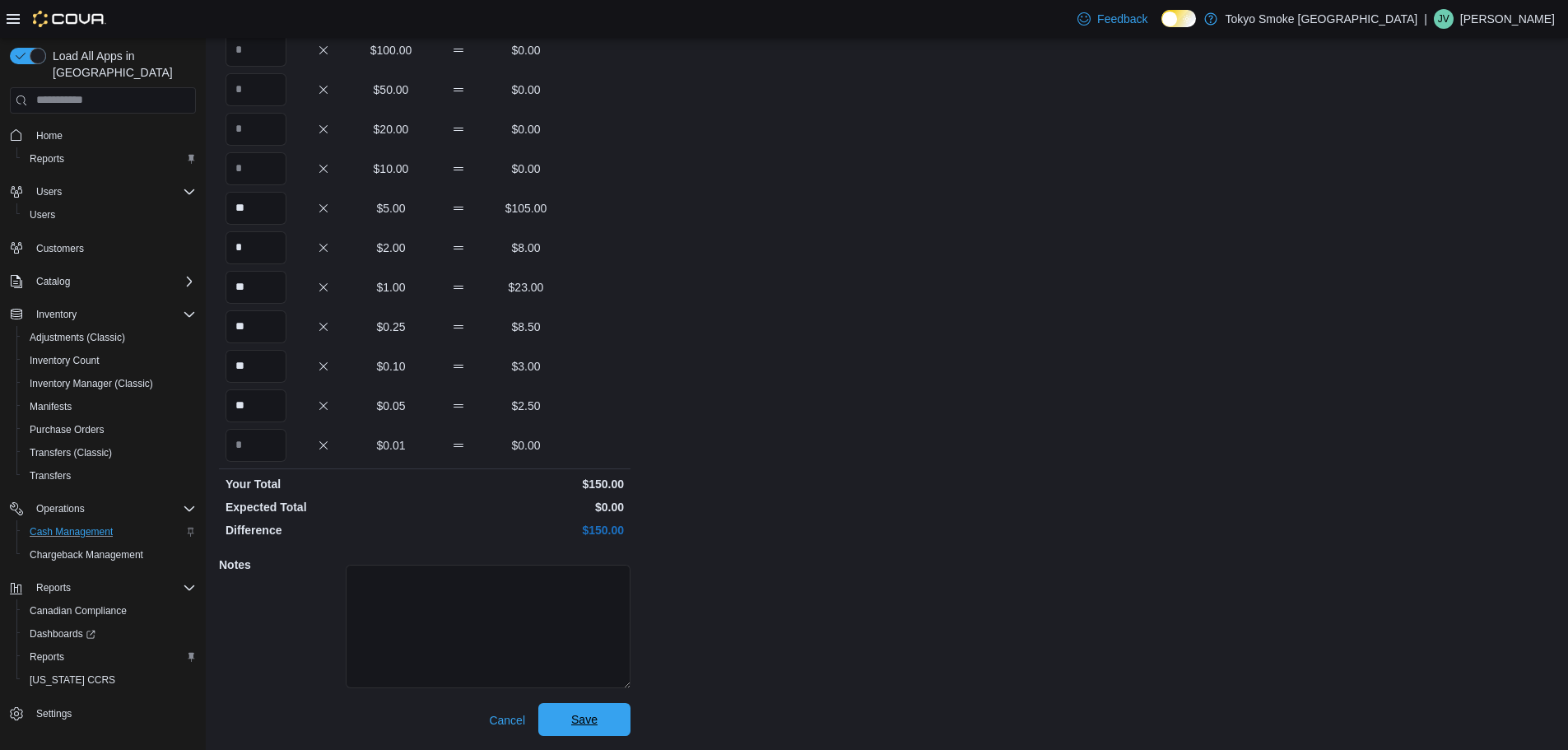
click at [591, 720] on span "Save" at bounding box center [585, 719] width 26 height 17
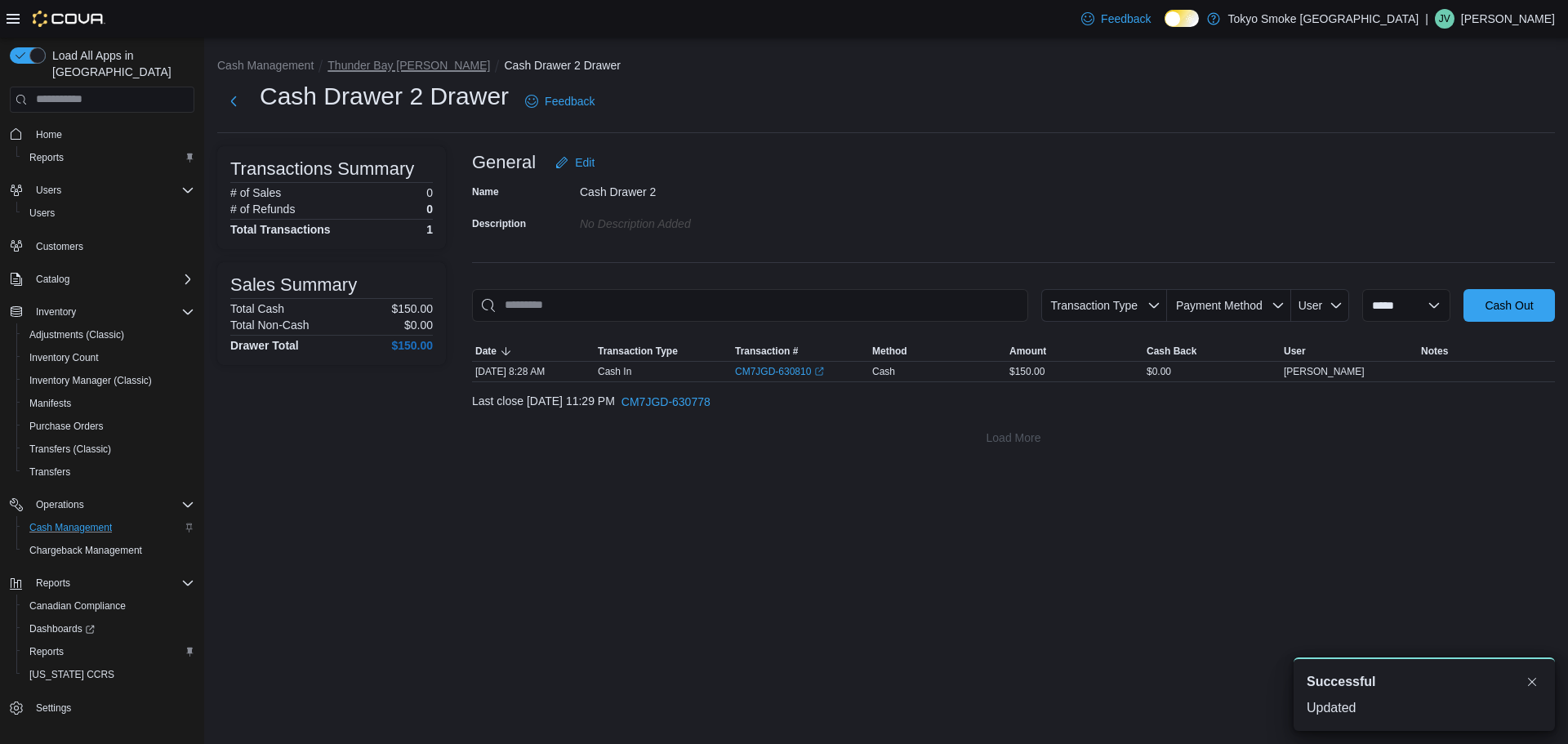
click at [408, 61] on button "Thunder Bay [PERSON_NAME]" at bounding box center [409, 65] width 162 height 13
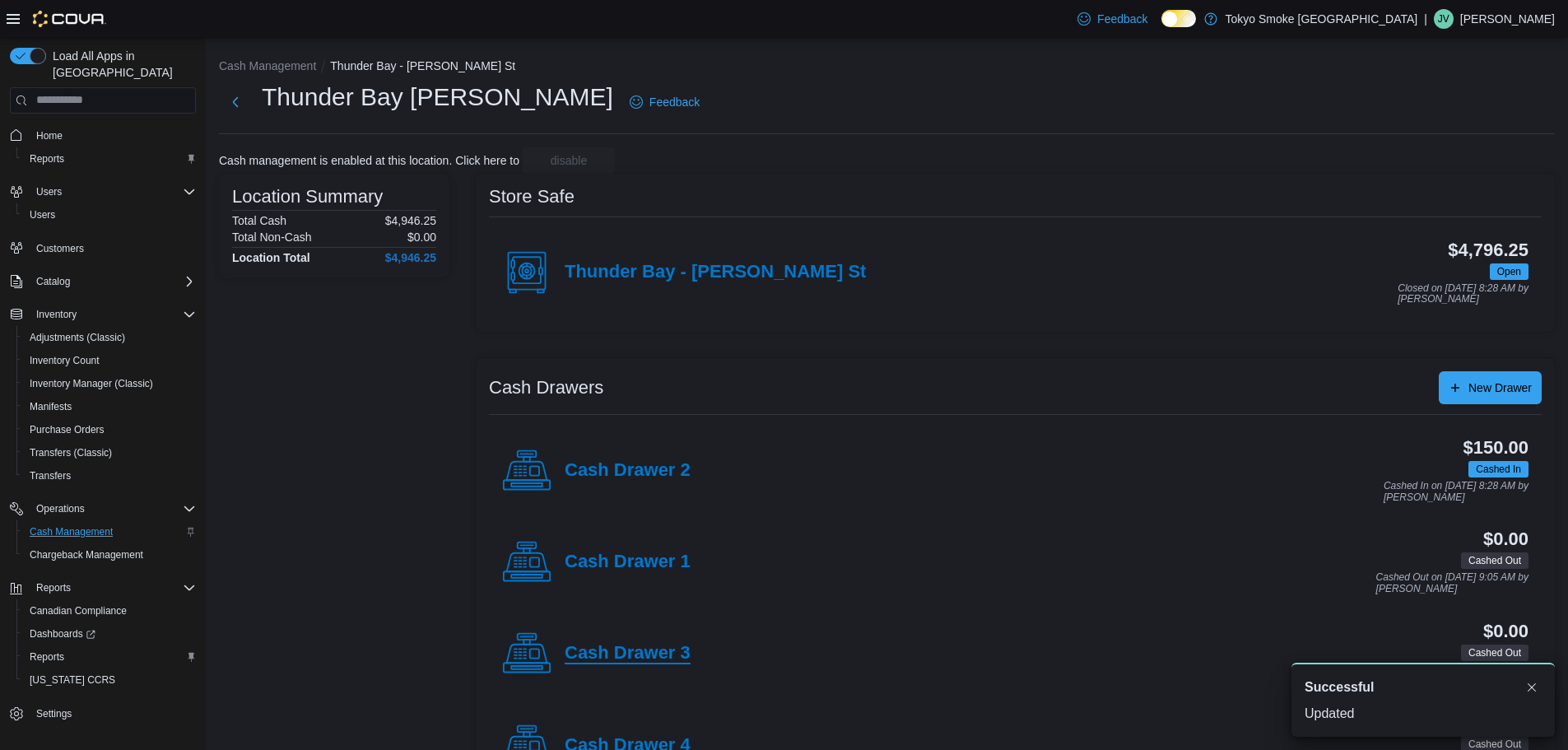
click at [622, 651] on h4 "Cash Drawer 3" at bounding box center [626, 653] width 125 height 21
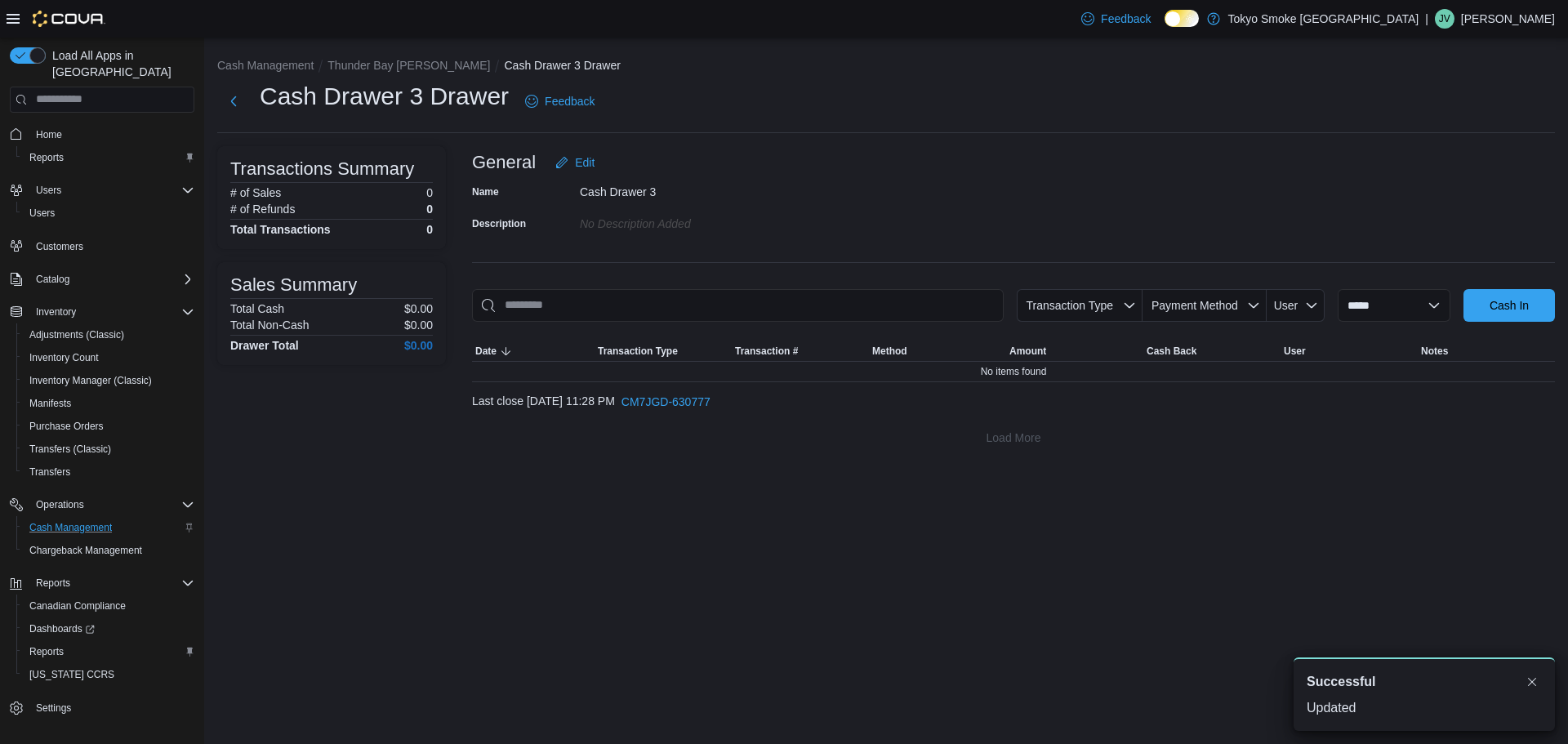
click at [1520, 275] on div "**********" at bounding box center [1014, 301] width 1083 height 308
click at [1501, 295] on span "Cash In" at bounding box center [1509, 304] width 72 height 32
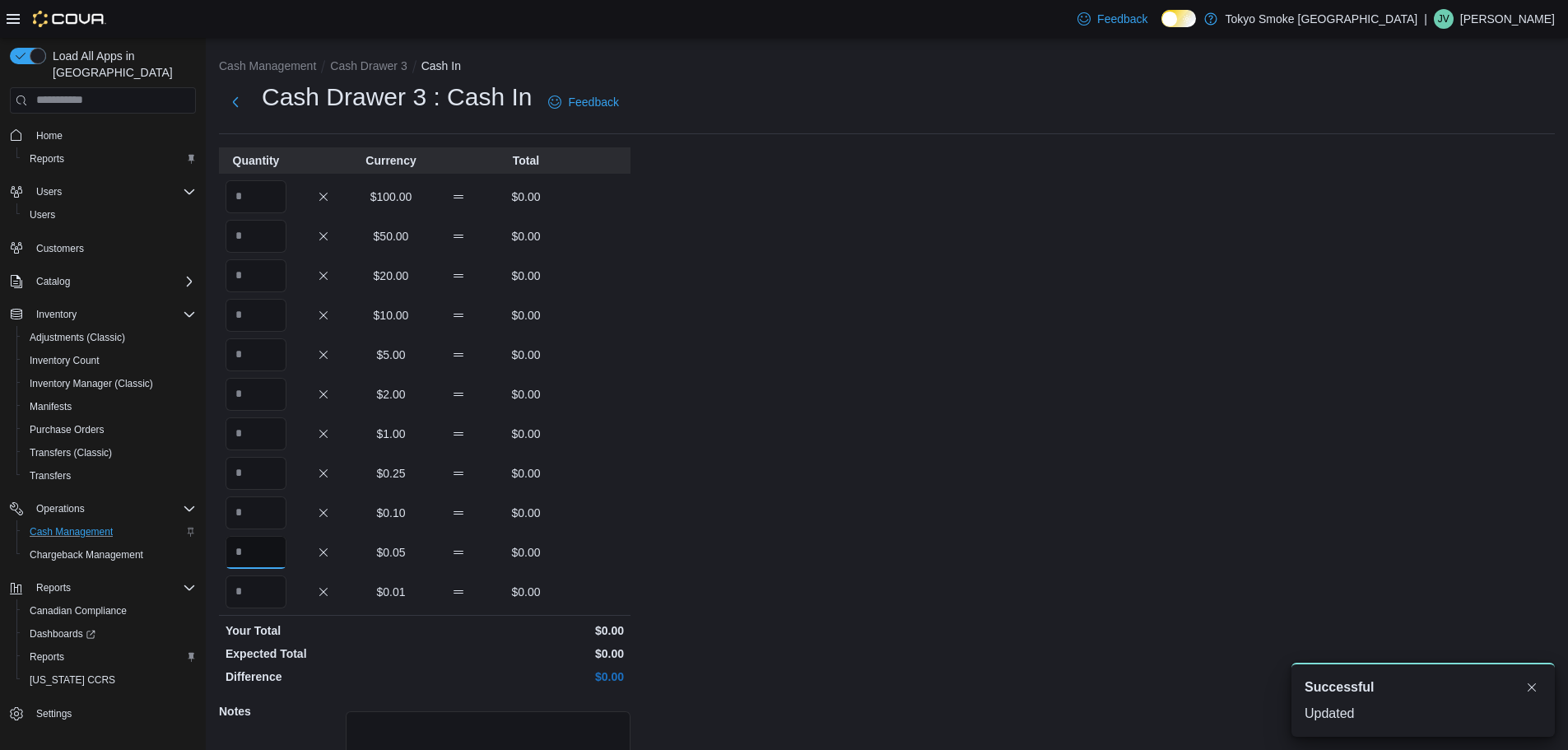
click at [254, 546] on input "Quantity" at bounding box center [257, 551] width 61 height 33
click at [255, 386] on input "Quantity" at bounding box center [257, 393] width 61 height 33
click at [259, 362] on input "Quantity" at bounding box center [257, 354] width 61 height 33
drag, startPoint x: 259, startPoint y: 362, endPoint x: 664, endPoint y: 355, distance: 405.1
click at [678, 356] on div "Cash Management Cash Drawer 3 Cash In Cash Drawer 3 : Cash In Feedback Quantity…" at bounding box center [886, 467] width 1362 height 859
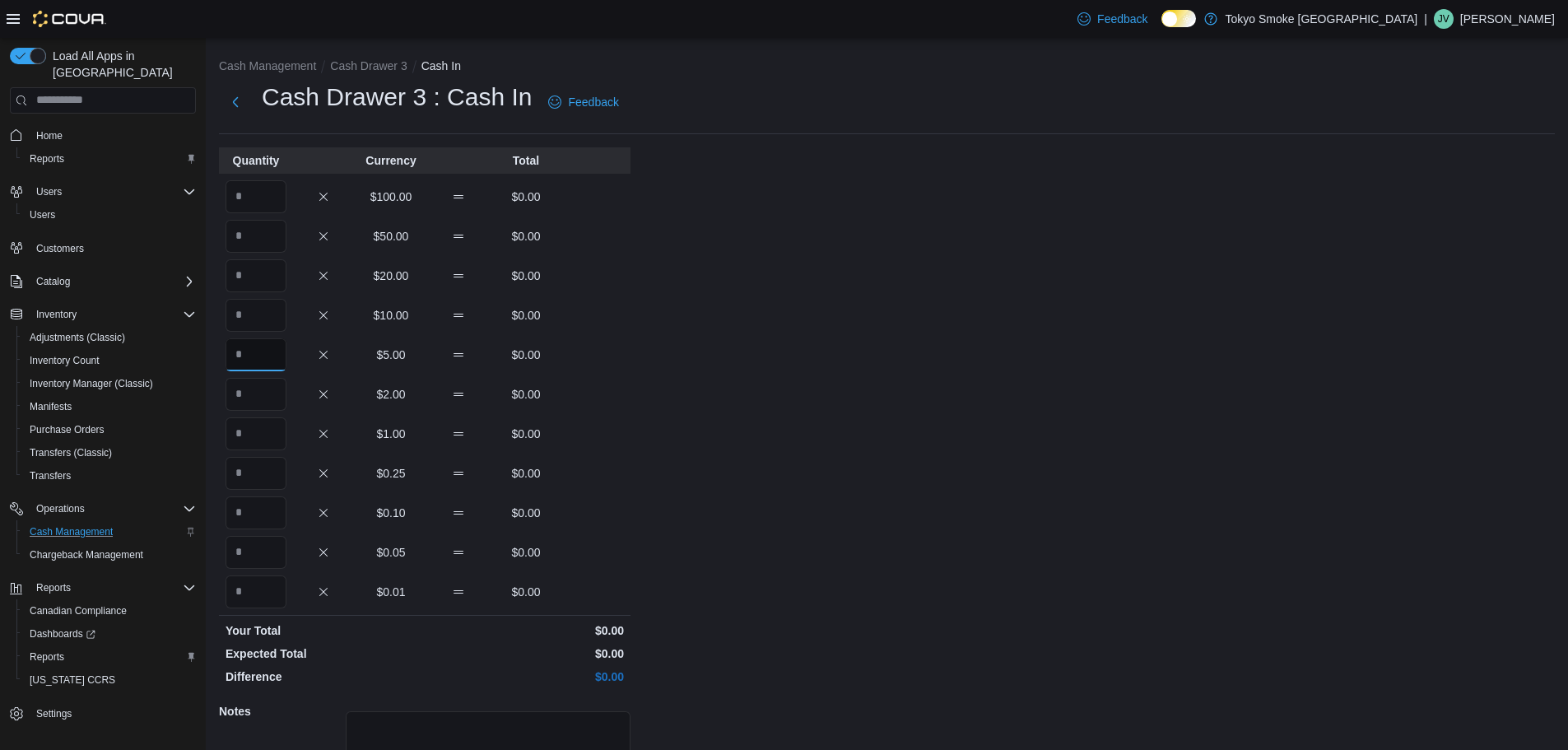
click at [241, 356] on input "Quantity" at bounding box center [257, 354] width 61 height 33
type input "*"
click at [257, 276] on input "Quantity" at bounding box center [257, 275] width 61 height 33
type input "*"
click at [262, 198] on input "Quantity" at bounding box center [257, 196] width 61 height 33
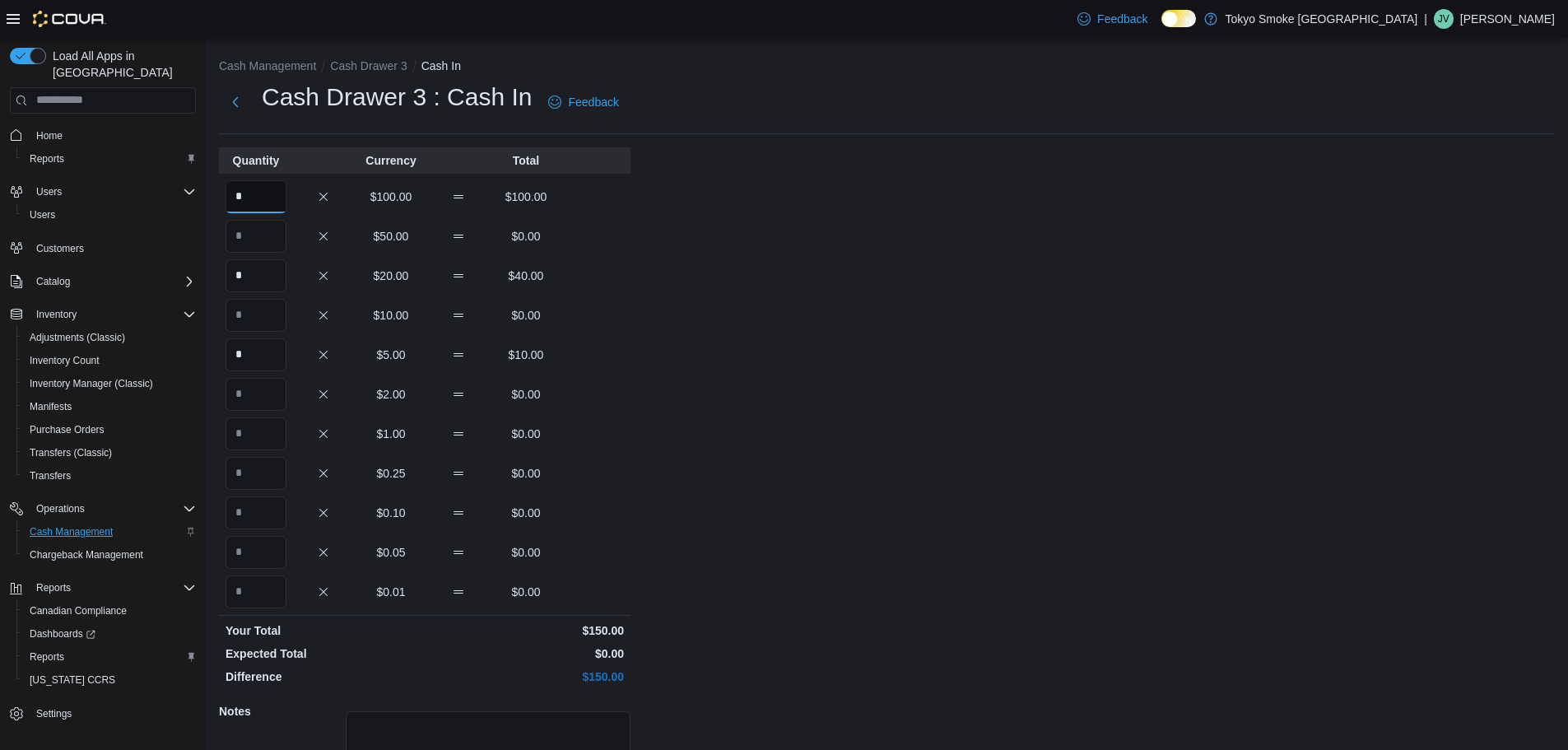
type input "*"
click at [551, 269] on p "$40.00" at bounding box center [526, 276] width 61 height 17
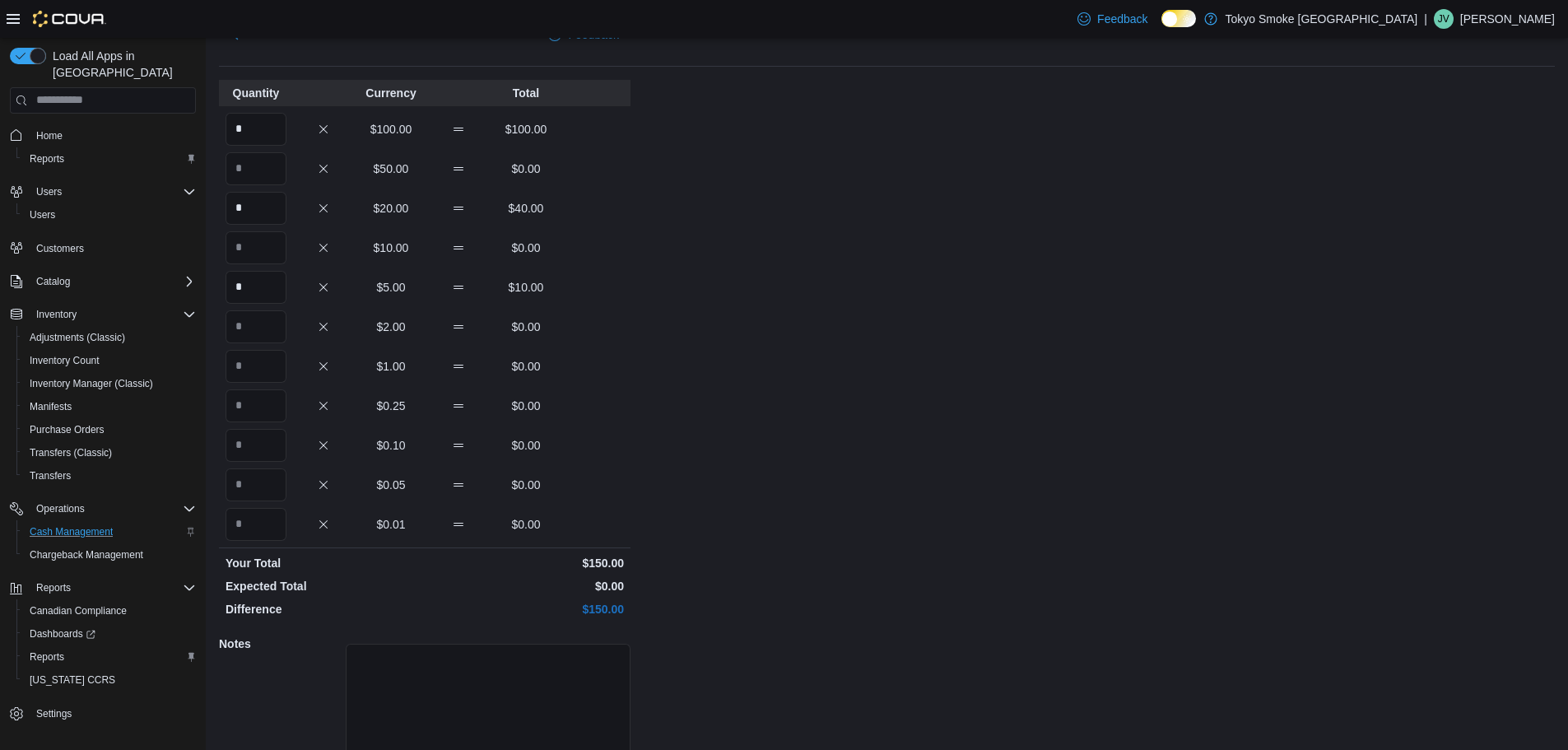
scroll to position [147, 0]
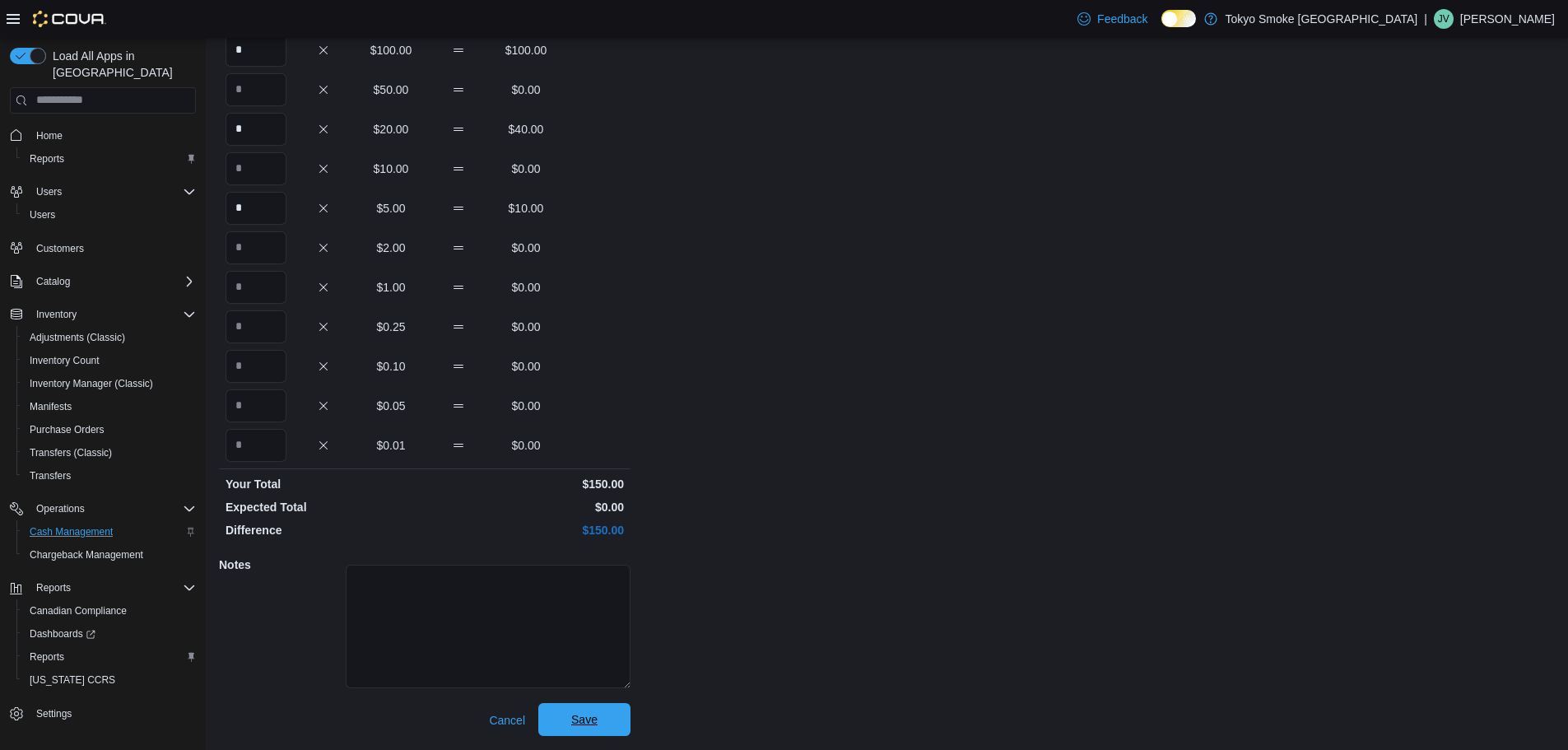
click at [573, 718] on span "Save" at bounding box center [585, 719] width 26 height 17
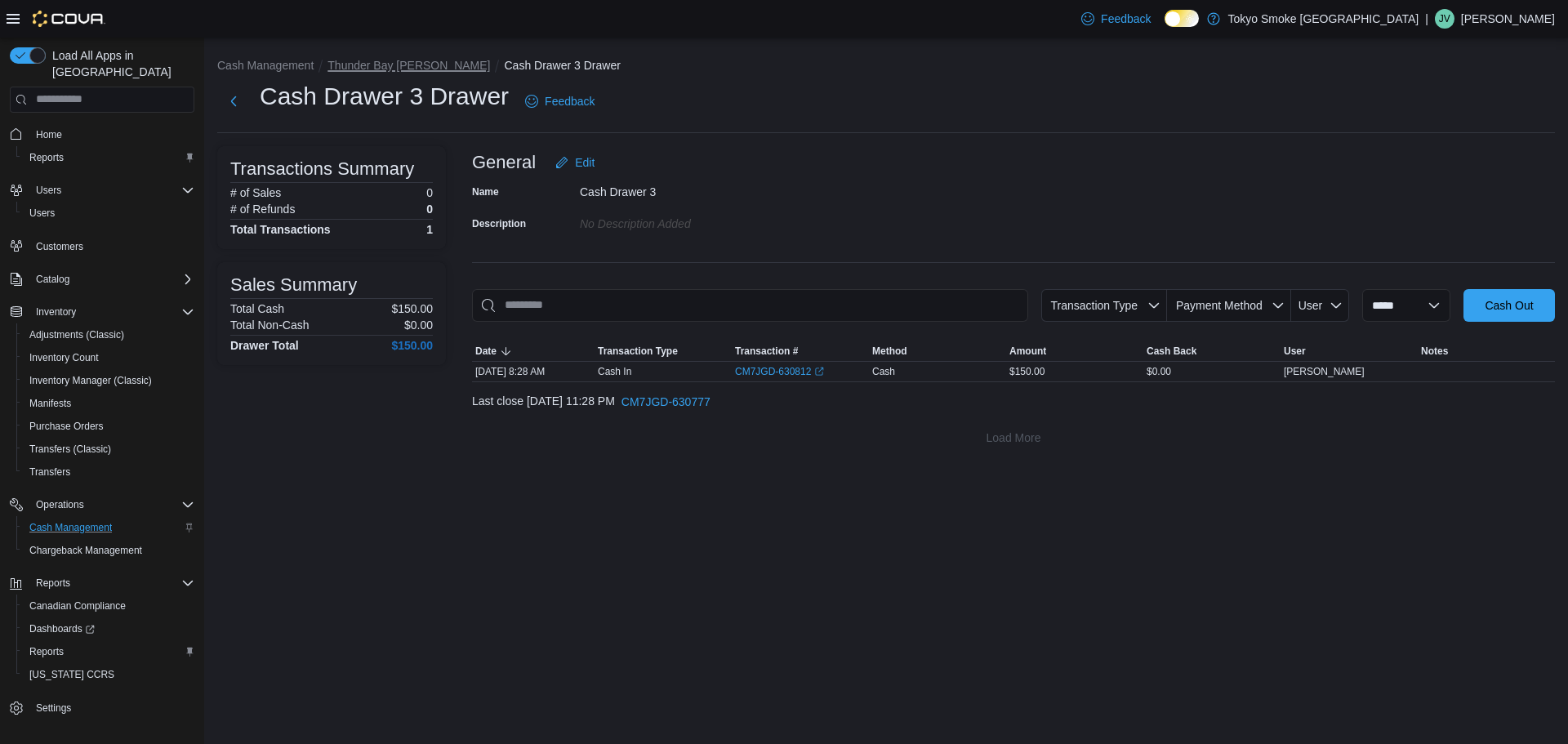
click at [368, 61] on button "Thunder Bay [PERSON_NAME]" at bounding box center [409, 65] width 162 height 13
